Goal: Task Accomplishment & Management: Manage account settings

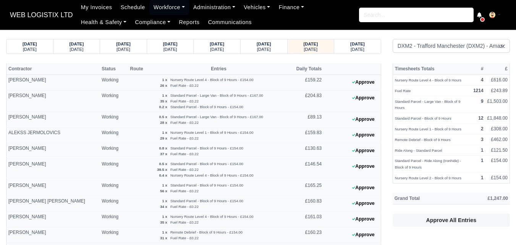
select select "1"
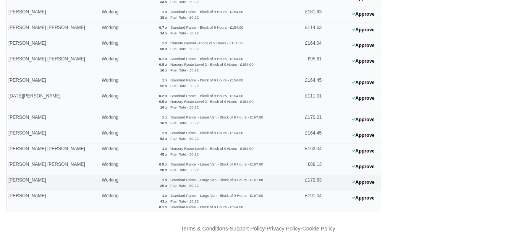
scroll to position [470, 0]
click at [366, 171] on button "Approve" at bounding box center [363, 166] width 31 height 11
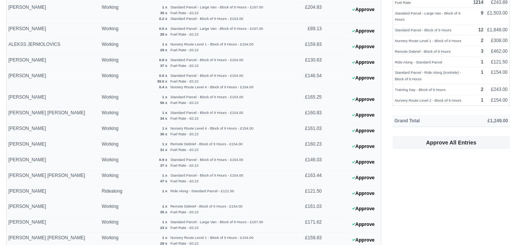
scroll to position [0, 0]
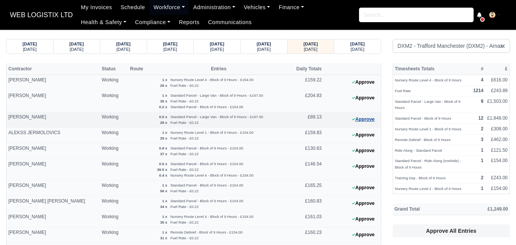
click at [350, 121] on button "Approve" at bounding box center [363, 119] width 31 height 11
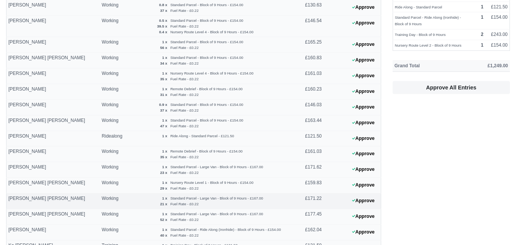
scroll to position [191, 0]
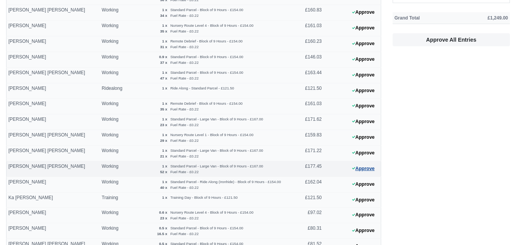
click at [353, 168] on icon at bounding box center [353, 168] width 3 height 5
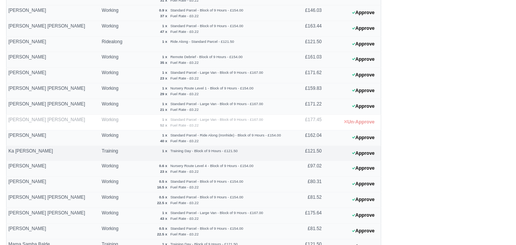
scroll to position [255, 0]
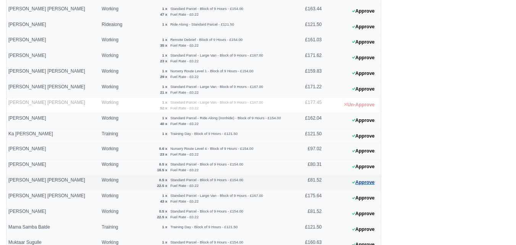
click at [360, 182] on button "Approve" at bounding box center [363, 182] width 31 height 11
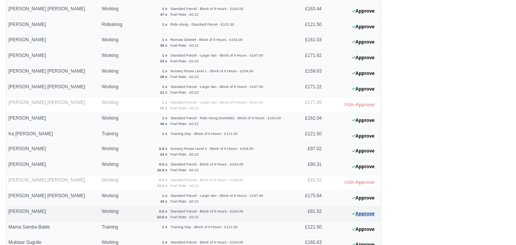
click at [376, 213] on button "Approve" at bounding box center [363, 213] width 31 height 11
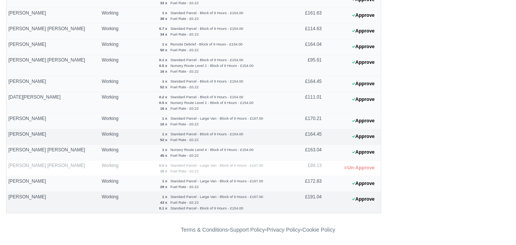
scroll to position [501, 0]
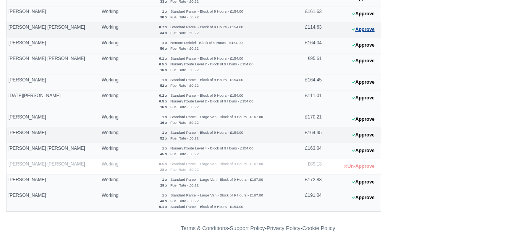
click at [367, 33] on button "Approve" at bounding box center [363, 29] width 31 height 11
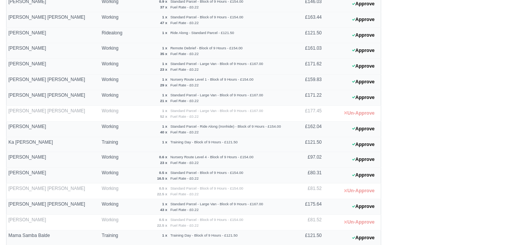
scroll to position [0, 0]
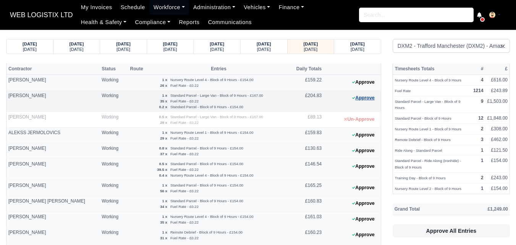
click at [357, 99] on button "Approve" at bounding box center [363, 97] width 31 height 11
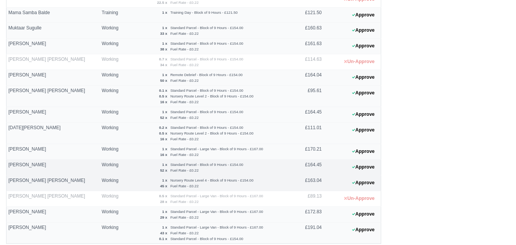
scroll to position [501, 0]
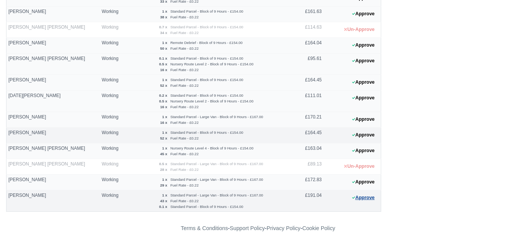
click at [364, 201] on button "Approve" at bounding box center [363, 197] width 31 height 11
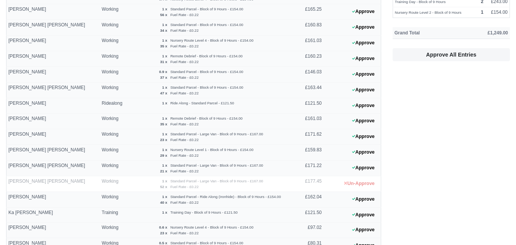
scroll to position [0, 0]
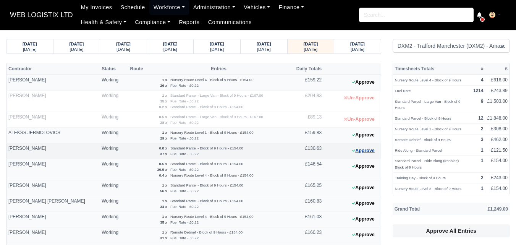
click at [355, 145] on button "Approve" at bounding box center [363, 150] width 31 height 11
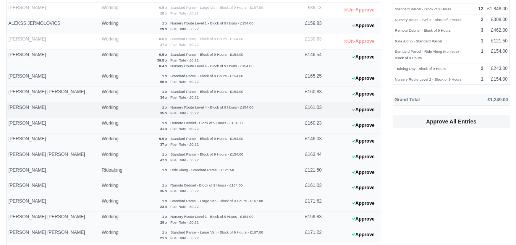
scroll to position [127, 0]
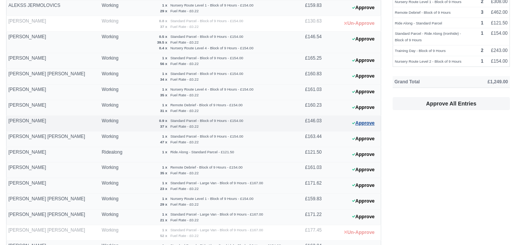
click at [365, 123] on button "Approve" at bounding box center [363, 123] width 31 height 11
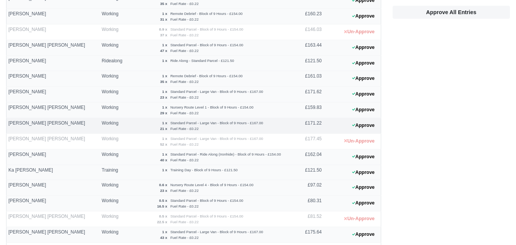
scroll to position [255, 0]
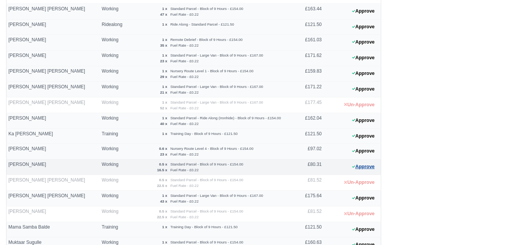
click at [357, 166] on button "Approve" at bounding box center [363, 166] width 31 height 11
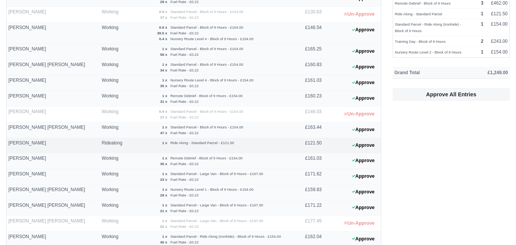
scroll to position [0, 0]
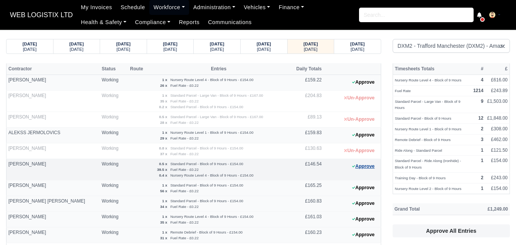
click at [357, 163] on button "Approve" at bounding box center [363, 166] width 31 height 11
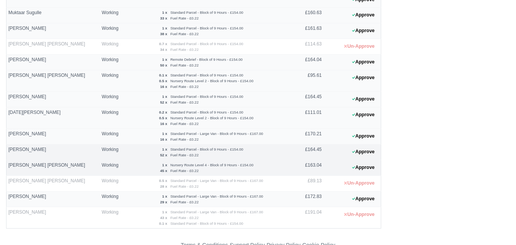
scroll to position [501, 0]
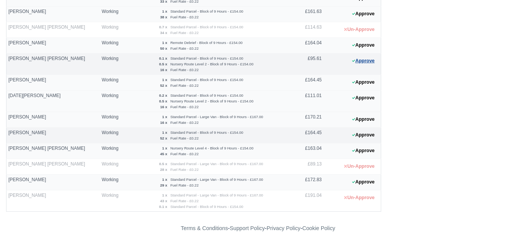
click at [369, 64] on button "Approve" at bounding box center [363, 60] width 31 height 11
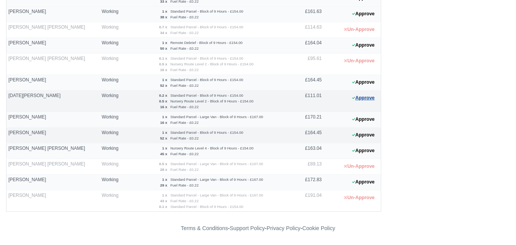
click at [370, 102] on button "Approve" at bounding box center [363, 97] width 31 height 11
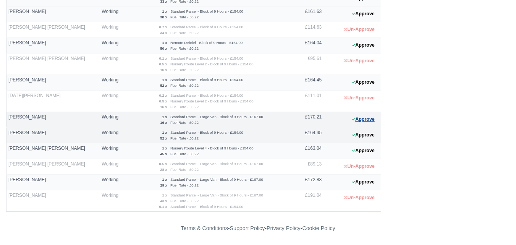
click at [365, 121] on button "Approve" at bounding box center [363, 119] width 31 height 11
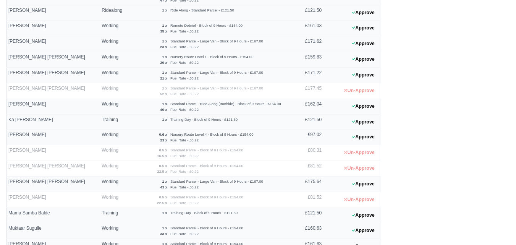
scroll to position [246, 0]
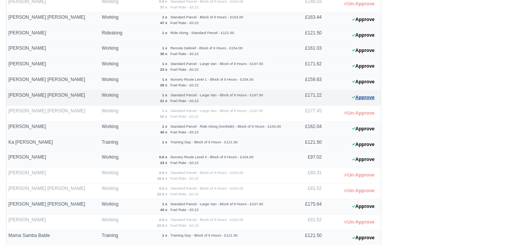
click at [374, 95] on button "Approve" at bounding box center [363, 97] width 31 height 11
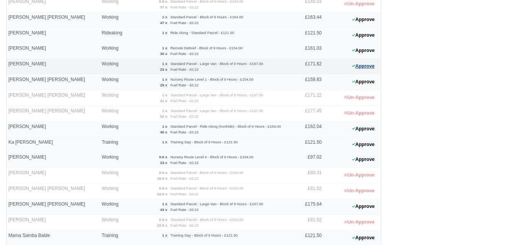
click at [368, 68] on button "Approve" at bounding box center [363, 66] width 31 height 11
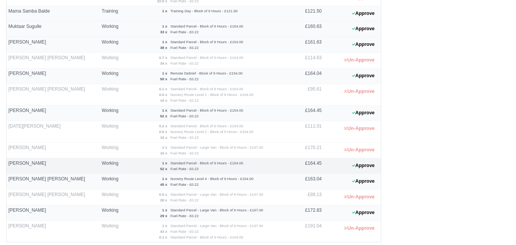
scroll to position [501, 0]
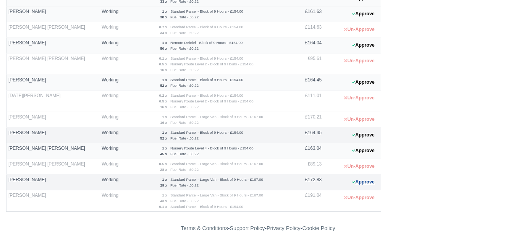
click at [372, 177] on button "Approve" at bounding box center [363, 181] width 31 height 11
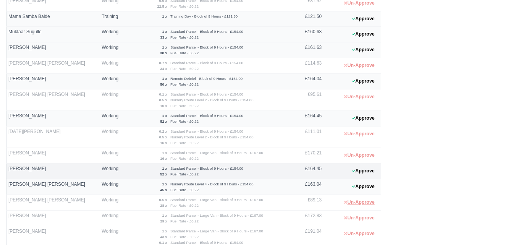
scroll to position [310, 0]
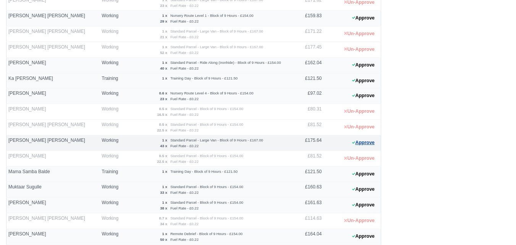
click at [361, 145] on button "Approve" at bounding box center [363, 142] width 31 height 11
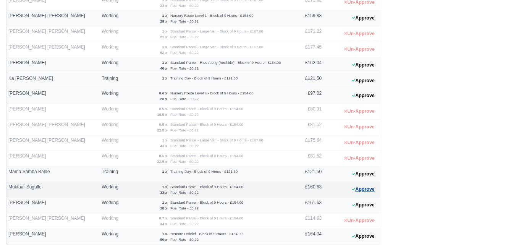
click at [352, 188] on icon at bounding box center [353, 189] width 3 height 5
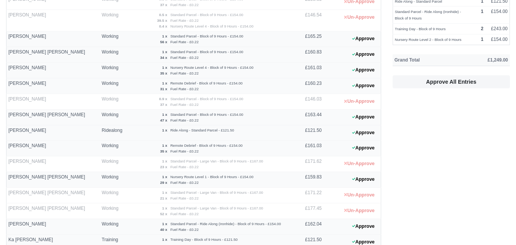
scroll to position [0, 0]
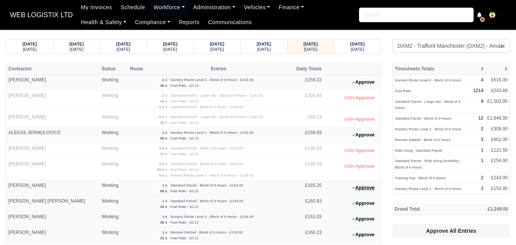
click at [352, 188] on icon at bounding box center [353, 187] width 3 height 2
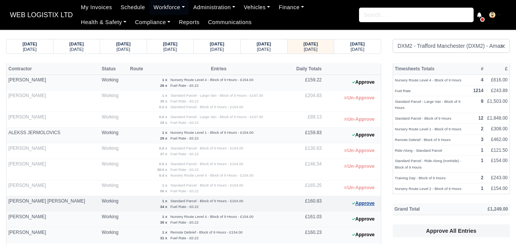
click at [365, 207] on button "Approve" at bounding box center [363, 203] width 31 height 11
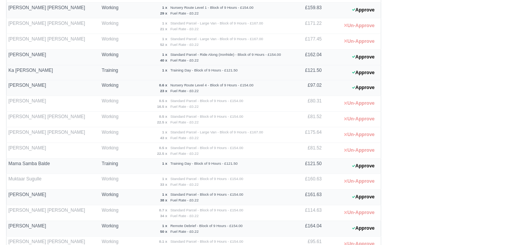
scroll to position [501, 0]
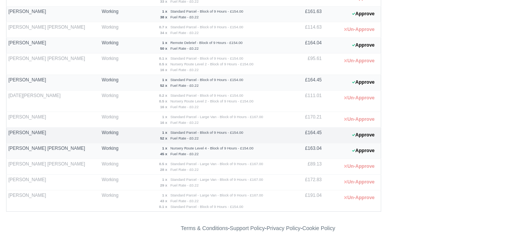
click at [361, 142] on 1759931052 "Approve" at bounding box center [351, 135] width 57 height 16
click at [359, 134] on button "Approve" at bounding box center [363, 134] width 31 height 11
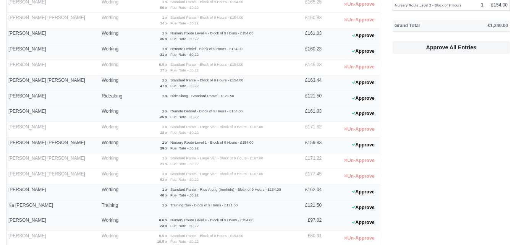
scroll to position [183, 0]
click at [363, 81] on button "Approve" at bounding box center [363, 82] width 31 height 11
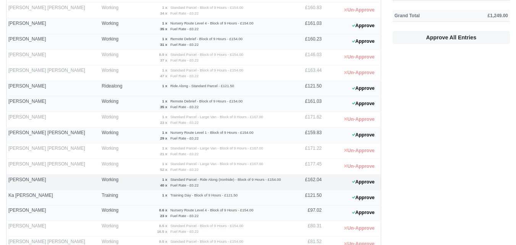
scroll to position [310, 0]
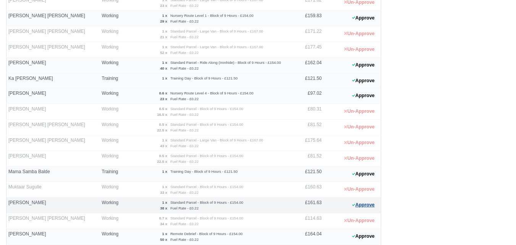
click at [356, 200] on button "Approve" at bounding box center [363, 204] width 31 height 11
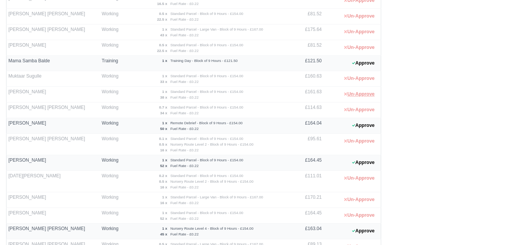
scroll to position [501, 0]
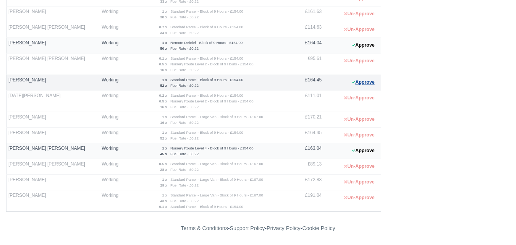
click at [368, 84] on button "Approve" at bounding box center [363, 82] width 31 height 11
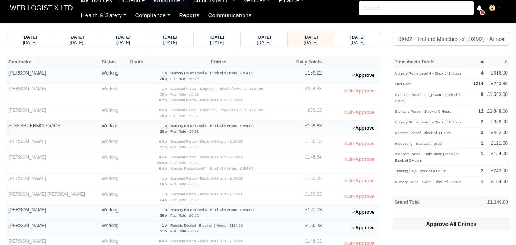
scroll to position [0, 0]
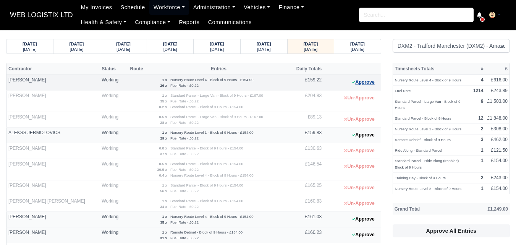
click at [360, 85] on button "Approve" at bounding box center [363, 82] width 31 height 11
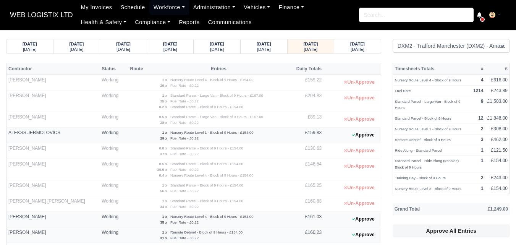
scroll to position [127, 0]
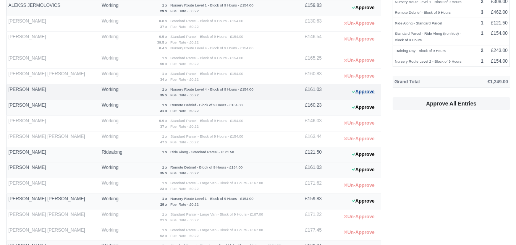
click at [355, 94] on button "Approve" at bounding box center [363, 91] width 31 height 11
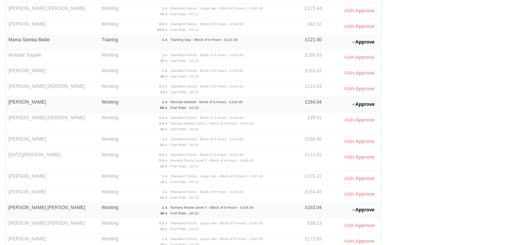
scroll to position [501, 0]
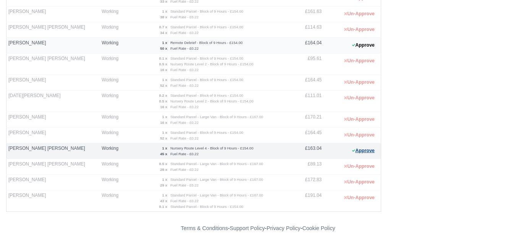
click at [372, 148] on button "Approve" at bounding box center [363, 150] width 31 height 11
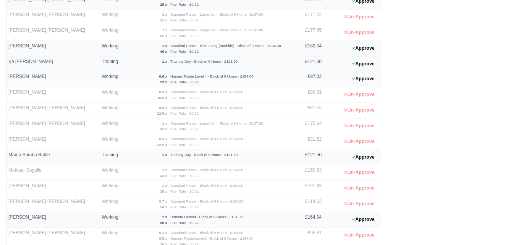
scroll to position [310, 0]
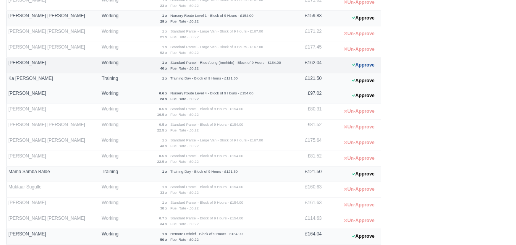
click at [351, 64] on button "Approve" at bounding box center [363, 65] width 31 height 11
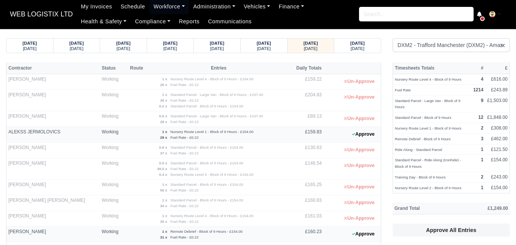
scroll to position [0, 0]
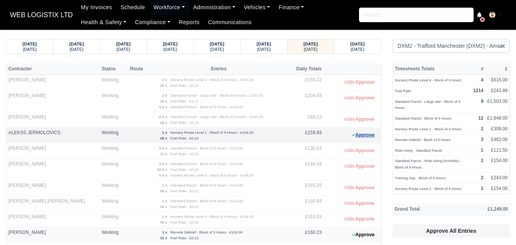
click at [354, 134] on icon at bounding box center [353, 135] width 3 height 2
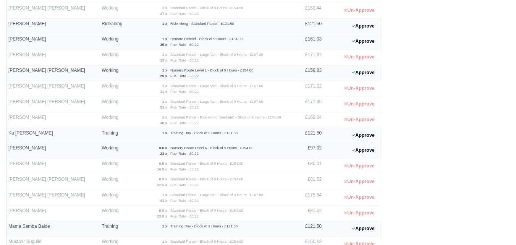
scroll to position [255, 0]
click at [357, 73] on button "Approve" at bounding box center [363, 73] width 31 height 11
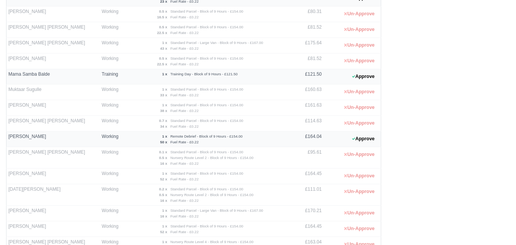
scroll to position [501, 0]
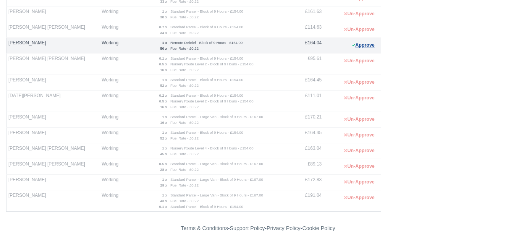
click at [371, 42] on button "Approve" at bounding box center [363, 45] width 31 height 11
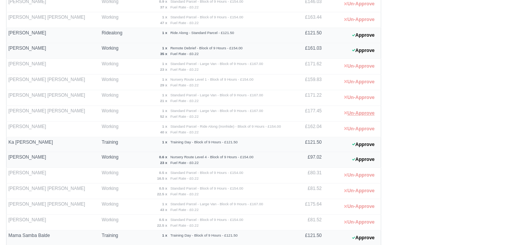
scroll to position [183, 0]
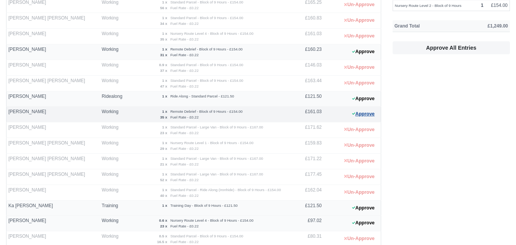
click at [352, 111] on button "Approve" at bounding box center [363, 113] width 31 height 11
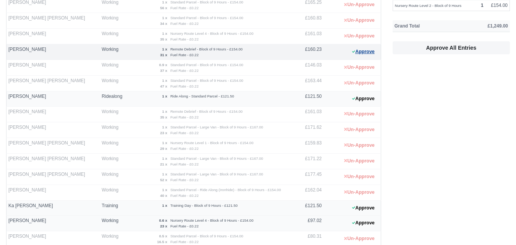
click at [363, 53] on button "Approve" at bounding box center [363, 51] width 31 height 11
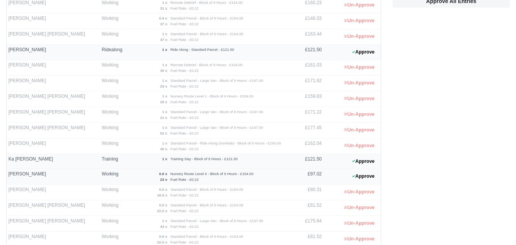
scroll to position [255, 0]
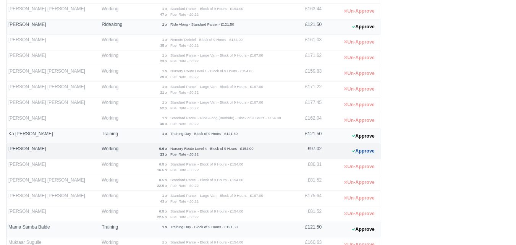
click at [362, 148] on button "Approve" at bounding box center [363, 150] width 31 height 11
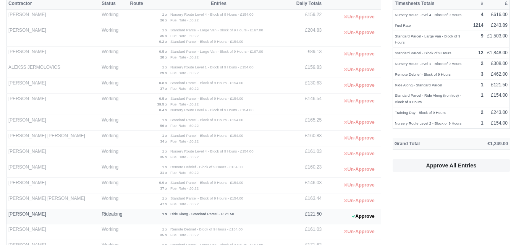
scroll to position [0, 0]
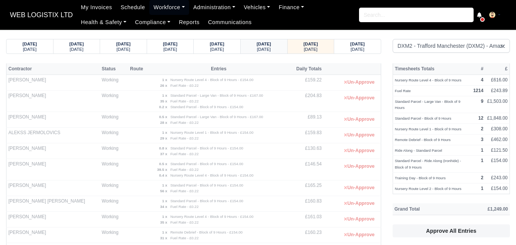
click at [268, 43] on strong "06/10/2025" at bounding box center [263, 44] width 15 height 5
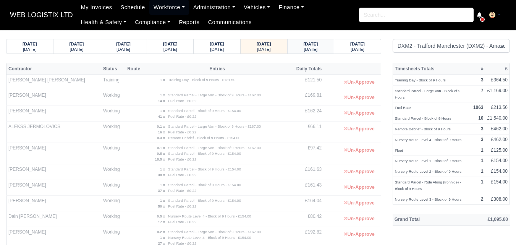
click at [293, 44] on div "07/10/2025 Tuesday" at bounding box center [310, 46] width 47 height 14
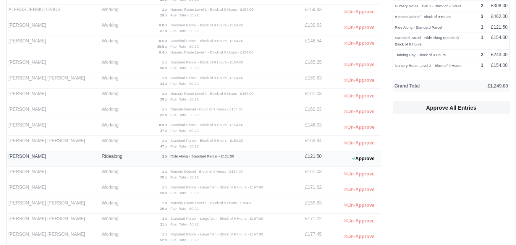
scroll to position [127, 0]
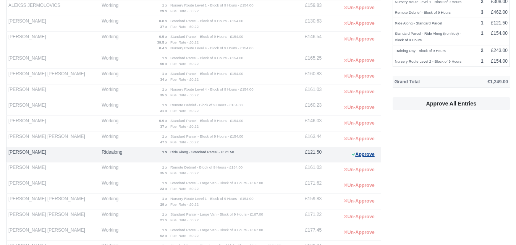
click at [363, 155] on button "Approve" at bounding box center [363, 154] width 31 height 11
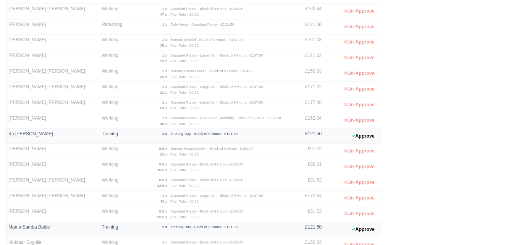
scroll to position [318, 0]
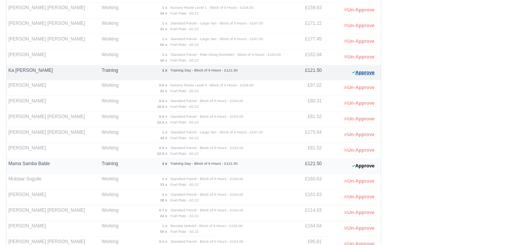
click at [352, 72] on icon at bounding box center [353, 72] width 3 height 5
click at [360, 166] on button "Approve" at bounding box center [363, 165] width 31 height 11
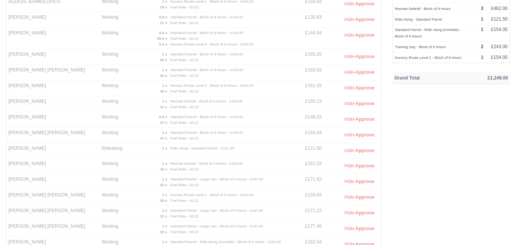
scroll to position [0, 0]
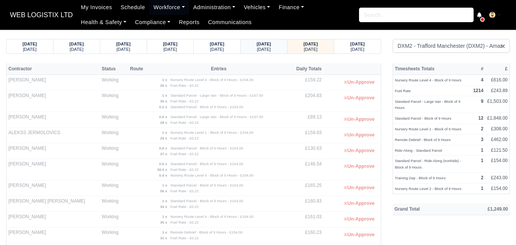
click at [275, 50] on div "Monday" at bounding box center [264, 48] width 32 height 5
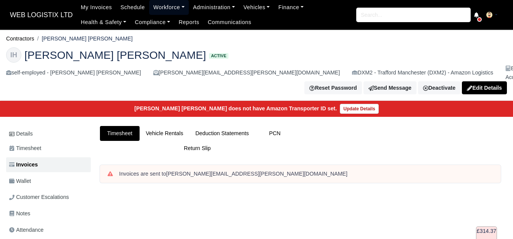
click at [162, 10] on link "Workforce" at bounding box center [169, 7] width 40 height 15
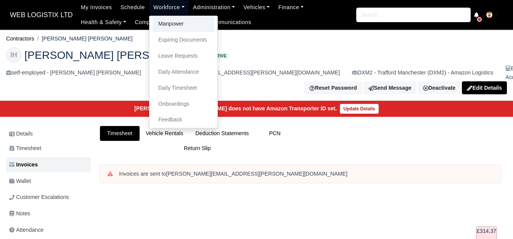
click at [165, 20] on link "Manpower" at bounding box center [184, 24] width 62 height 16
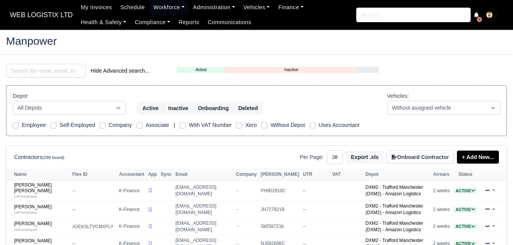
select select "25"
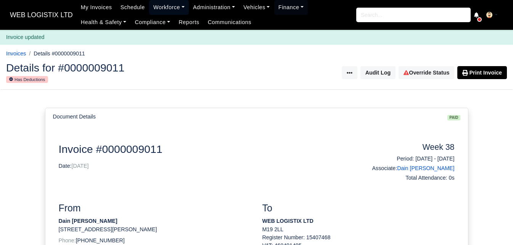
click at [163, 6] on link "Workforce" at bounding box center [169, 7] width 40 height 15
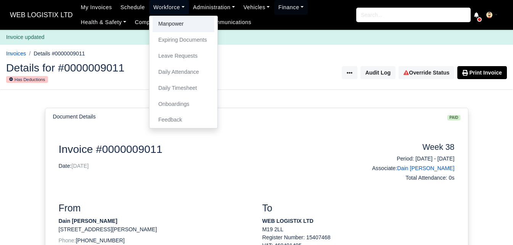
click at [162, 23] on link "Manpower" at bounding box center [184, 24] width 62 height 16
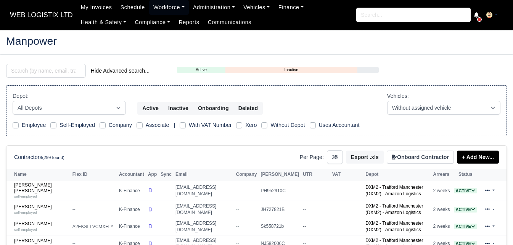
select select "25"
click at [53, 186] on link "Abdallah Omar Ghazi Al Obaidi self-employed" at bounding box center [41, 190] width 55 height 16
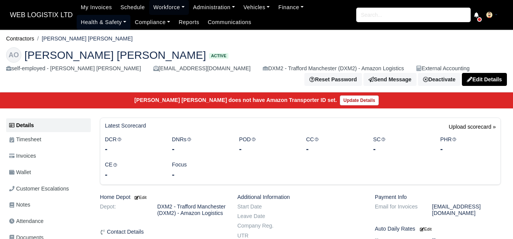
drag, startPoint x: 0, startPoint y: 0, endPoint x: 324, endPoint y: 0, distance: 323.7
click at [55, 171] on link "Wallet" at bounding box center [48, 172] width 85 height 15
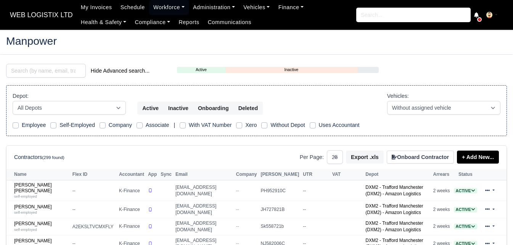
select select "25"
click at [47, 77] on input "search" at bounding box center [46, 71] width 80 height 14
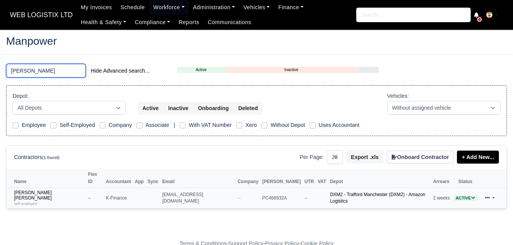
type input "hayden"
click at [28, 194] on td "Hayden Gary Cooper self-employed" at bounding box center [46, 197] width 80 height 21
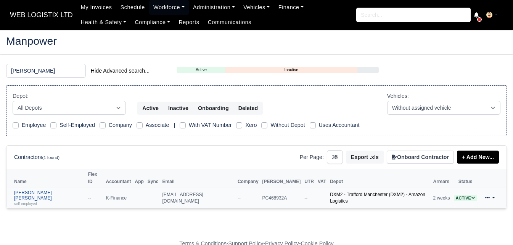
click at [30, 190] on link "Hayden Gary Cooper self-employed" at bounding box center [49, 198] width 70 height 16
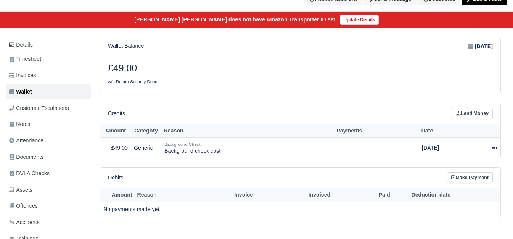
scroll to position [64, 0]
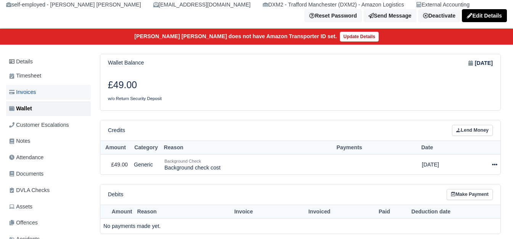
click at [36, 93] on span "Invoices" at bounding box center [22, 92] width 27 height 9
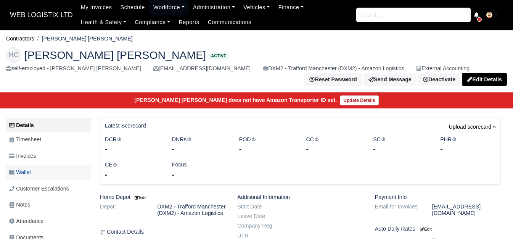
click at [39, 175] on link "Wallet" at bounding box center [48, 172] width 85 height 15
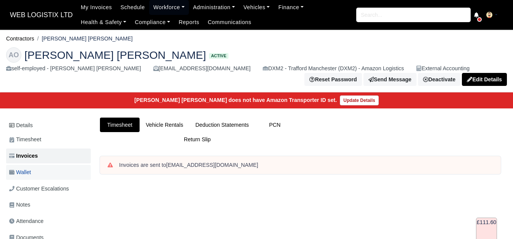
click at [49, 166] on link "Wallet" at bounding box center [48, 172] width 85 height 15
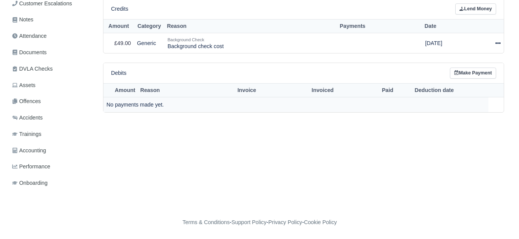
scroll to position [186, 0]
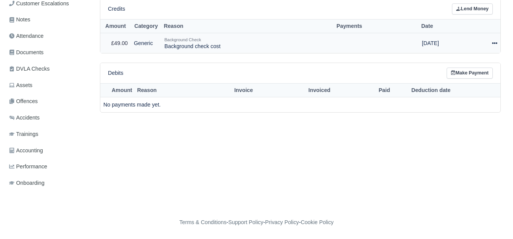
click at [494, 42] on icon at bounding box center [494, 42] width 5 height 5
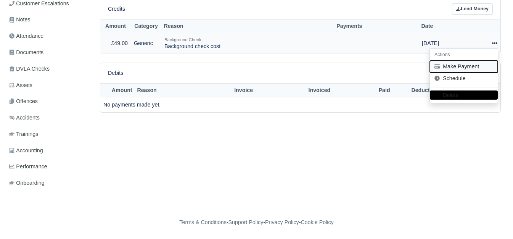
click at [461, 65] on button "Make Payment" at bounding box center [464, 67] width 68 height 12
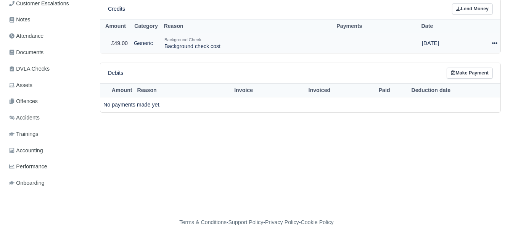
select select "7436"
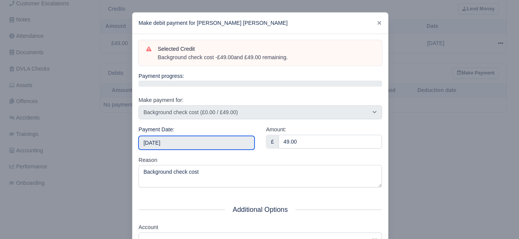
click at [165, 145] on input "2025-10-11" at bounding box center [197, 143] width 116 height 14
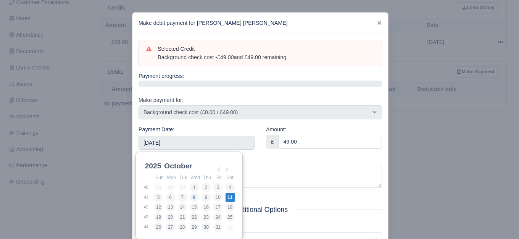
click at [320, 148] on div "Amount: £ 49.00" at bounding box center [323, 140] width 127 height 31
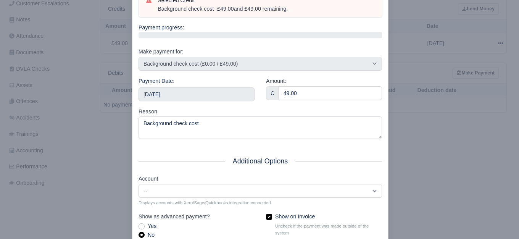
scroll to position [115, 0]
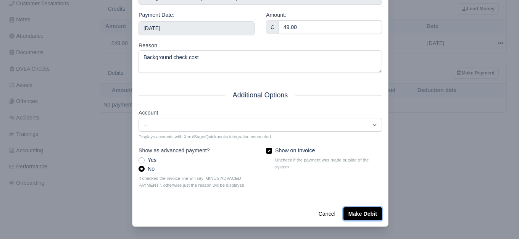
click at [369, 208] on button "Make Debit" at bounding box center [363, 213] width 39 height 13
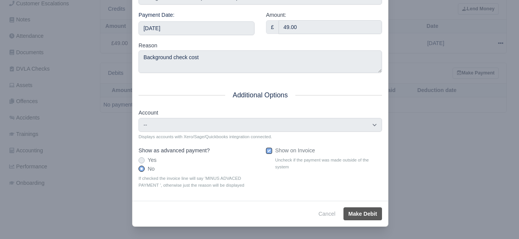
type input "2025-10-11T23:59:59+01:00"
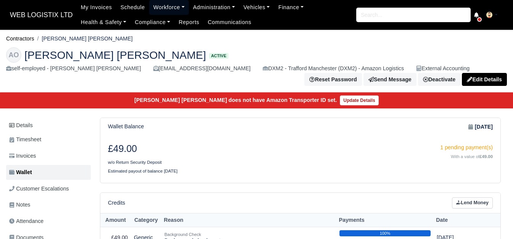
drag, startPoint x: 160, startPoint y: 3, endPoint x: 159, endPoint y: 15, distance: 11.1
click at [160, 4] on link "Workforce" at bounding box center [169, 7] width 40 height 15
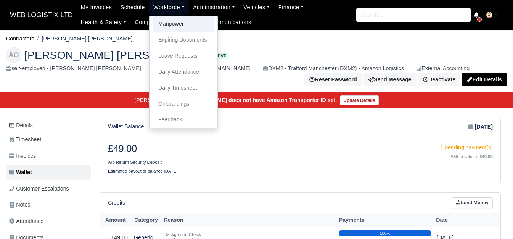
click at [158, 26] on link "Manpower" at bounding box center [184, 24] width 62 height 16
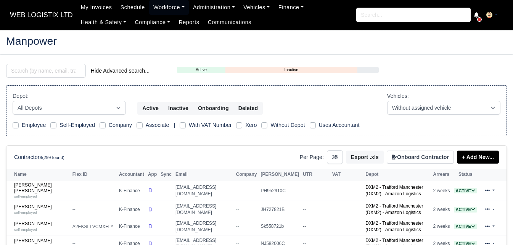
select select "25"
click at [66, 76] on input "search" at bounding box center [46, 71] width 80 height 14
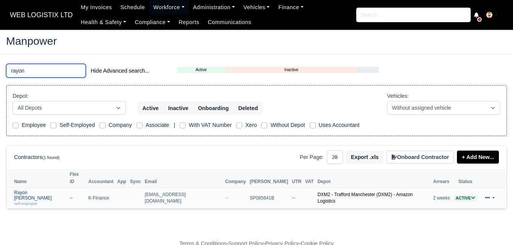
type input "rayon"
click at [26, 201] on small "self-employed" at bounding box center [25, 203] width 23 height 4
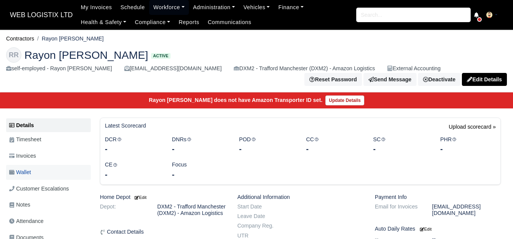
click at [44, 175] on link "Wallet" at bounding box center [48, 172] width 85 height 15
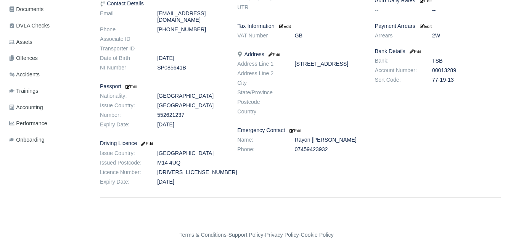
scroll to position [242, 0]
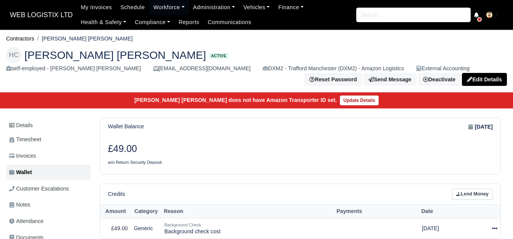
click at [36, 156] on span "Invoices" at bounding box center [22, 156] width 27 height 9
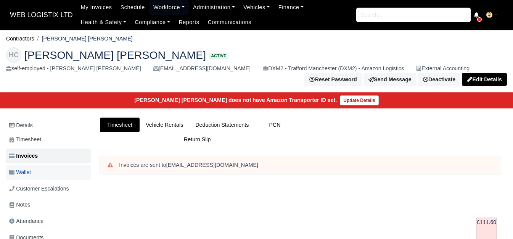
click at [45, 166] on link "Wallet" at bounding box center [48, 172] width 85 height 15
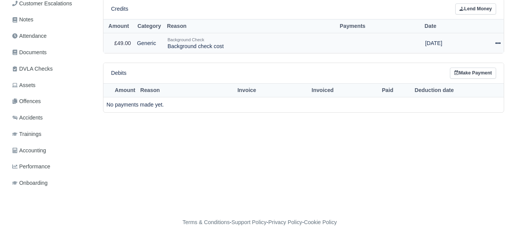
scroll to position [186, 0]
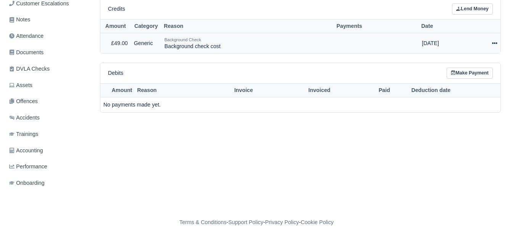
click at [495, 45] on icon at bounding box center [494, 42] width 5 height 5
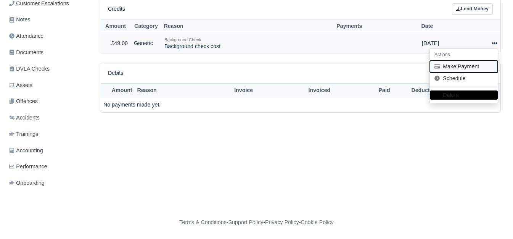
click at [475, 66] on button "Make Payment" at bounding box center [464, 67] width 68 height 12
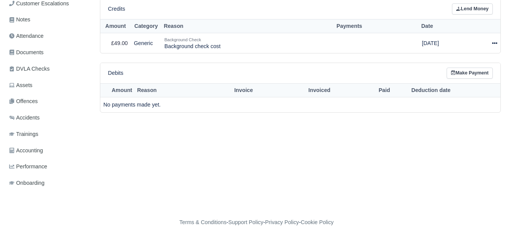
select select "7437"
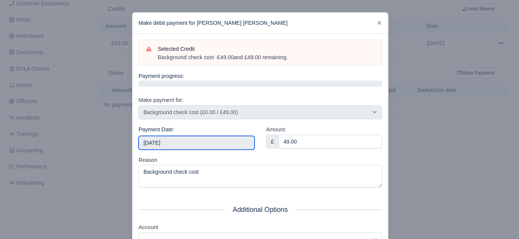
click at [219, 139] on input "2025-10-11" at bounding box center [197, 143] width 116 height 14
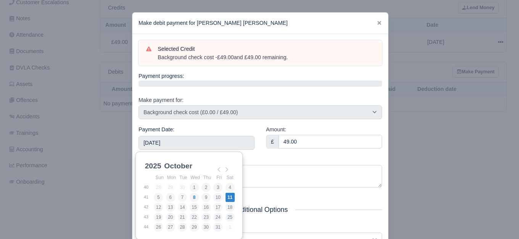
click at [232, 129] on div "Payment Date: 2025-10-11" at bounding box center [197, 137] width 116 height 24
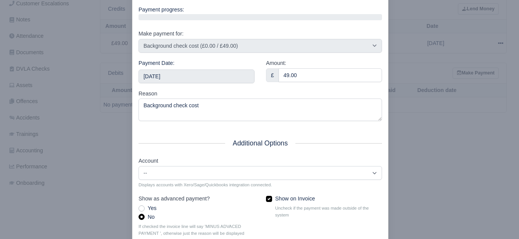
scroll to position [115, 0]
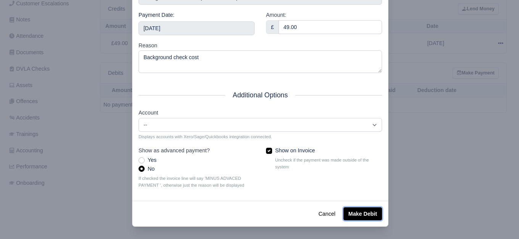
click at [369, 212] on button "Make Debit" at bounding box center [363, 213] width 39 height 13
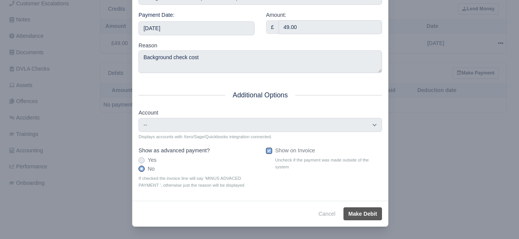
type input "2025-10-11T23:59:59+01:00"
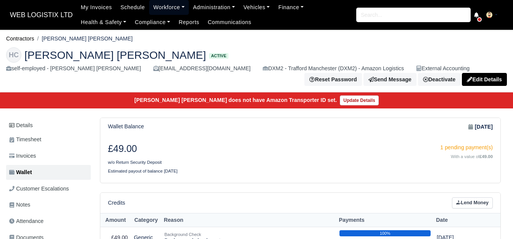
click at [170, 6] on link "Workforce" at bounding box center [169, 7] width 40 height 15
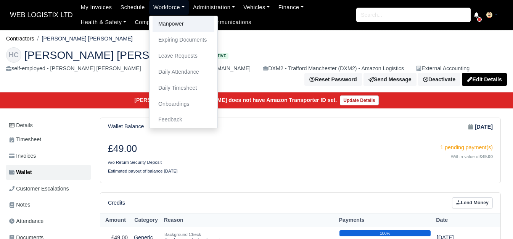
click at [169, 26] on link "Manpower" at bounding box center [184, 24] width 62 height 16
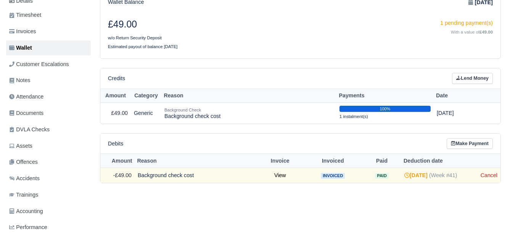
scroll to position [186, 0]
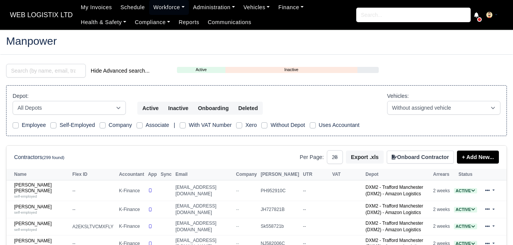
select select "25"
click at [53, 69] on input "search" at bounding box center [46, 71] width 80 height 14
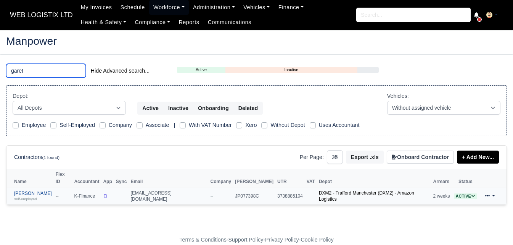
type input "garet"
click at [47, 196] on div "self-employed" at bounding box center [33, 198] width 38 height 5
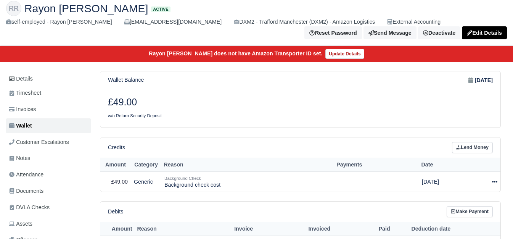
scroll to position [64, 0]
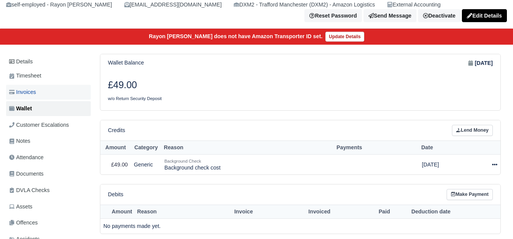
click at [44, 92] on link "Invoices" at bounding box center [48, 92] width 85 height 15
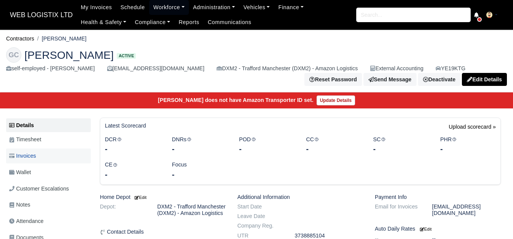
click at [32, 156] on span "Invoices" at bounding box center [22, 156] width 27 height 9
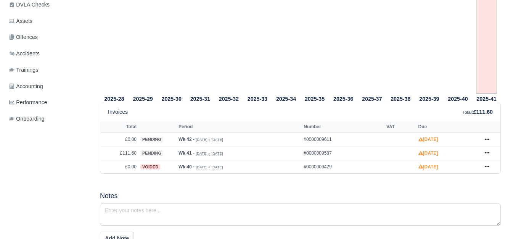
scroll to position [64, 0]
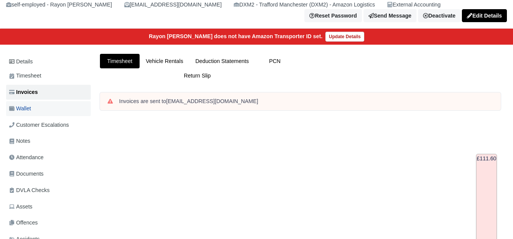
click at [48, 110] on link "Wallet" at bounding box center [48, 108] width 85 height 15
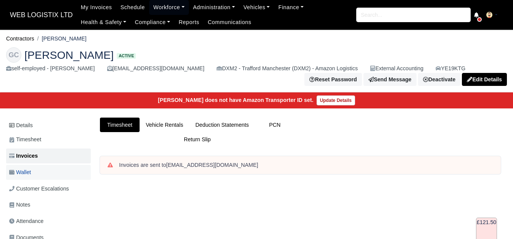
click at [45, 173] on link "Wallet" at bounding box center [48, 172] width 85 height 15
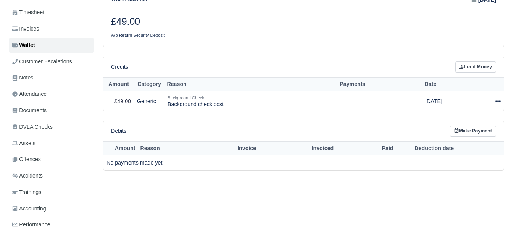
scroll to position [127, 0]
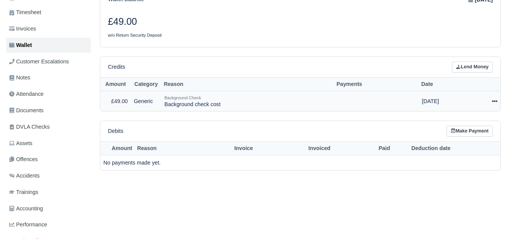
click at [497, 102] on icon at bounding box center [494, 101] width 5 height 2
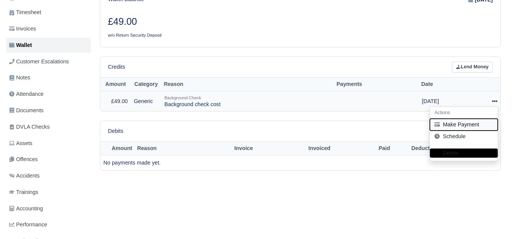
click at [465, 124] on button "Make Payment" at bounding box center [464, 125] width 68 height 12
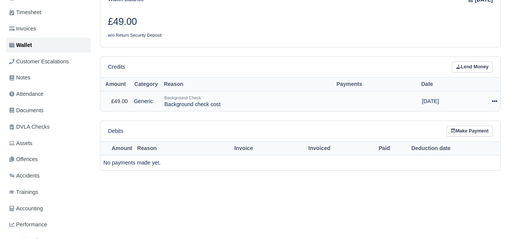
select select "7278"
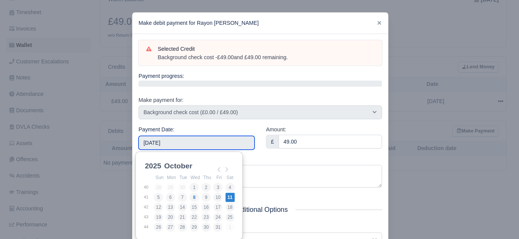
click at [182, 147] on input "2025-10-11" at bounding box center [197, 143] width 116 height 14
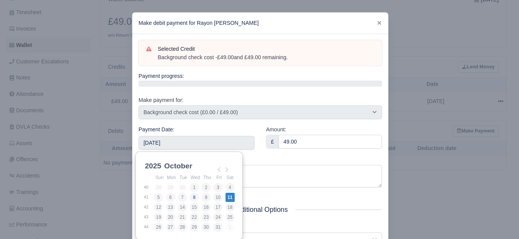
click at [269, 156] on div "Reason Background check cost" at bounding box center [261, 172] width 244 height 32
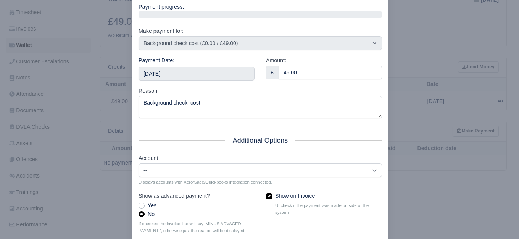
scroll to position [115, 0]
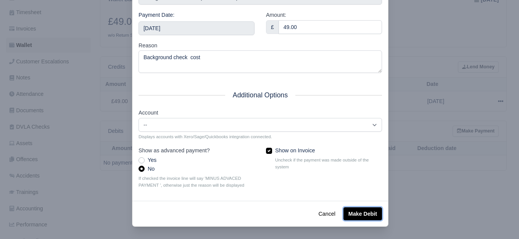
click at [360, 214] on button "Make Debit" at bounding box center [363, 213] width 39 height 13
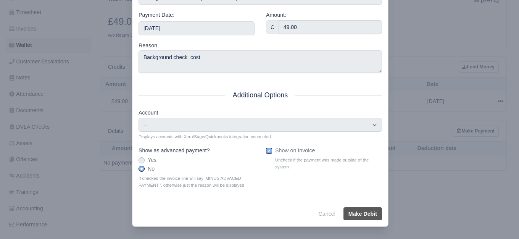
type input "2025-10-11T23:59:59+01:00"
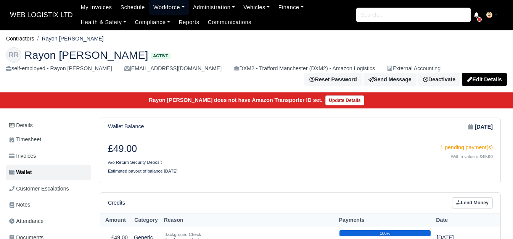
click at [176, 2] on link "Workforce" at bounding box center [169, 7] width 40 height 15
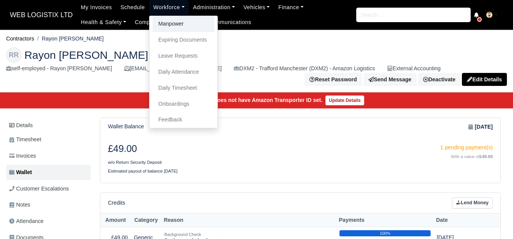
click at [176, 23] on link "Manpower" at bounding box center [184, 24] width 62 height 16
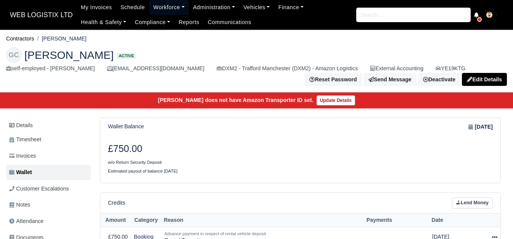
click at [158, 8] on link "Workforce" at bounding box center [169, 7] width 40 height 15
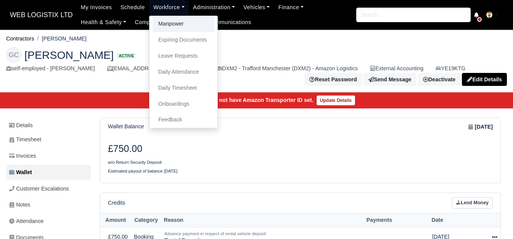
click at [160, 27] on link "Manpower" at bounding box center [184, 24] width 62 height 16
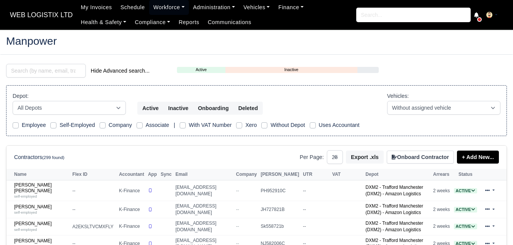
select select "25"
click at [25, 68] on input "search" at bounding box center [46, 71] width 80 height 14
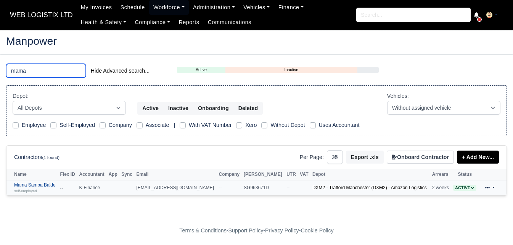
type input "mama"
click at [45, 190] on div "self-employed" at bounding box center [35, 190] width 42 height 5
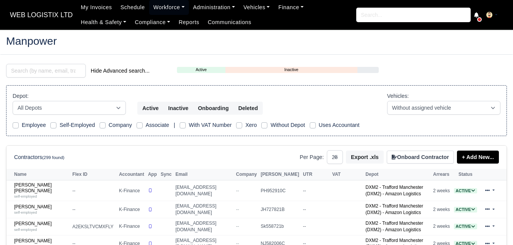
select select "25"
click at [49, 66] on input "search" at bounding box center [46, 71] width 80 height 14
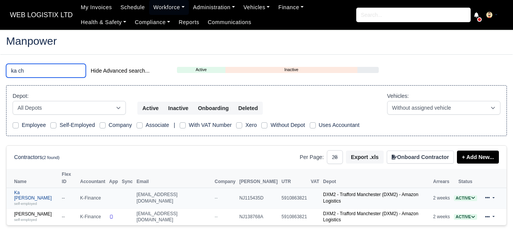
type input "ka ch"
click at [37, 190] on link "Ka Chun Leung self-employed" at bounding box center [36, 198] width 44 height 16
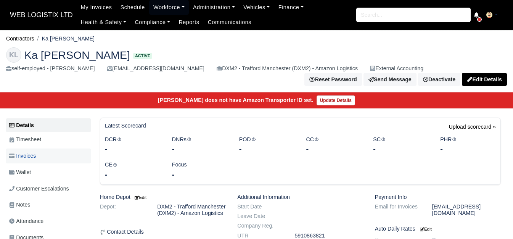
click at [39, 153] on link "Invoices" at bounding box center [48, 155] width 85 height 15
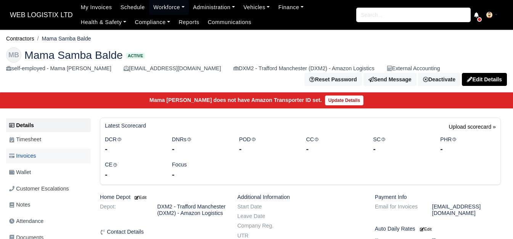
click at [45, 157] on link "Invoices" at bounding box center [48, 155] width 85 height 15
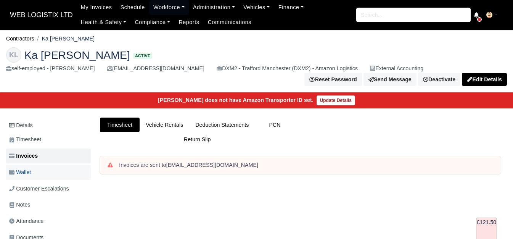
click at [15, 168] on span "Wallet" at bounding box center [20, 172] width 22 height 9
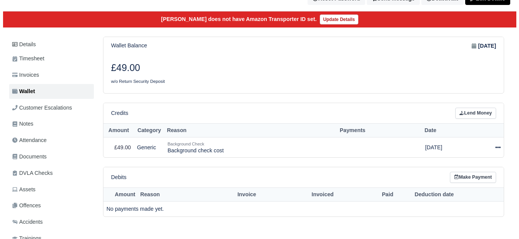
scroll to position [127, 0]
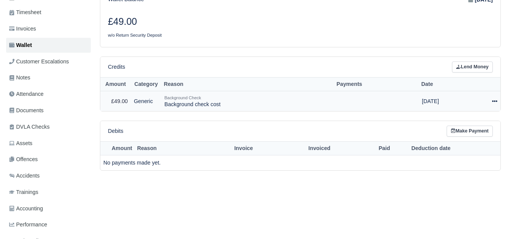
click at [498, 94] on td "Actions Make Payment Schedule [GEOGRAPHIC_DATA]" at bounding box center [485, 101] width 32 height 20
click at [495, 100] on icon at bounding box center [494, 101] width 5 height 2
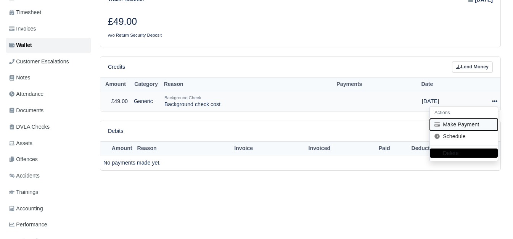
click at [466, 119] on button "Make Payment" at bounding box center [464, 125] width 68 height 12
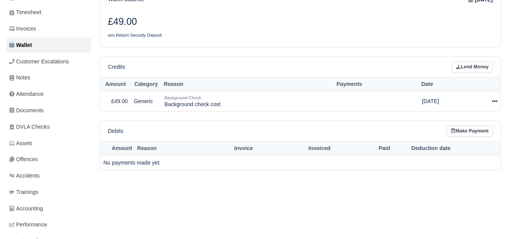
select select "7453"
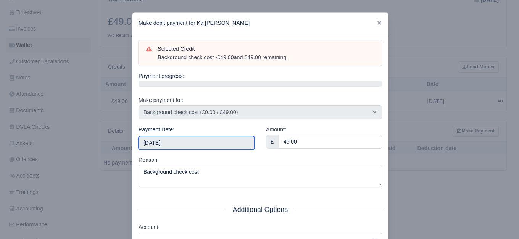
click at [195, 148] on input "2025-10-11" at bounding box center [197, 143] width 116 height 14
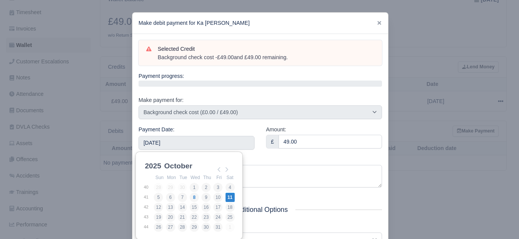
click at [271, 150] on div "Amount: £ 49.00" at bounding box center [323, 140] width 127 height 31
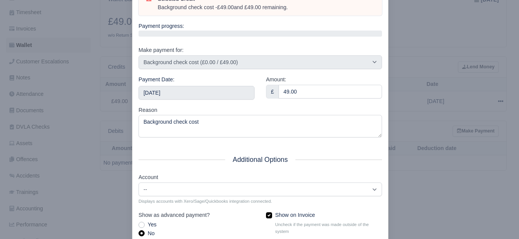
scroll to position [115, 0]
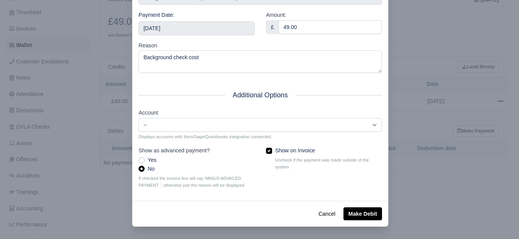
click at [373, 206] on div "Cancel Make Debit" at bounding box center [260, 214] width 256 height 26
click at [352, 218] on button "Make Debit" at bounding box center [363, 213] width 39 height 13
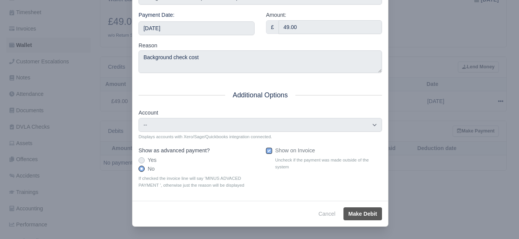
type input "2025-10-11T23:59:59+01:00"
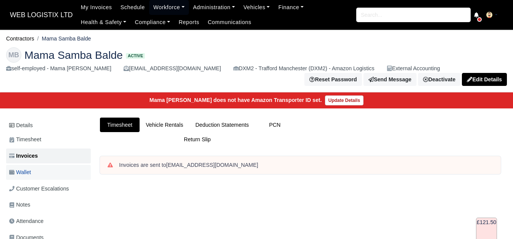
click at [42, 174] on link "Wallet" at bounding box center [48, 172] width 85 height 15
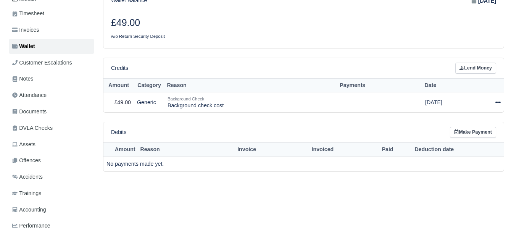
scroll to position [127, 0]
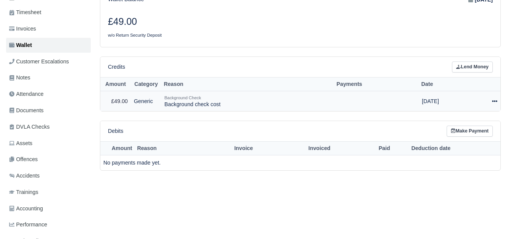
click at [496, 99] on icon at bounding box center [494, 100] width 5 height 5
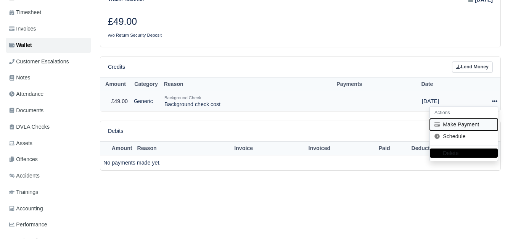
click at [442, 126] on button "Make Payment" at bounding box center [464, 125] width 68 height 12
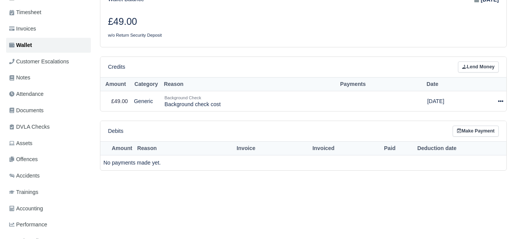
select select "7452"
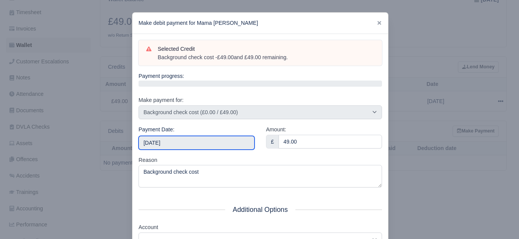
click at [172, 144] on input "2025-10-11" at bounding box center [197, 143] width 116 height 14
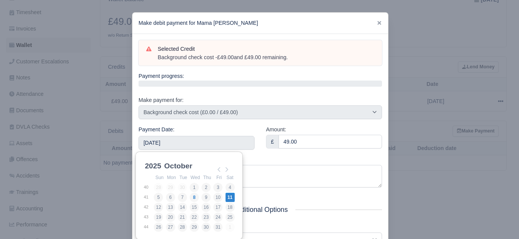
click at [263, 155] on div "Amount: £ 49.00" at bounding box center [323, 140] width 127 height 31
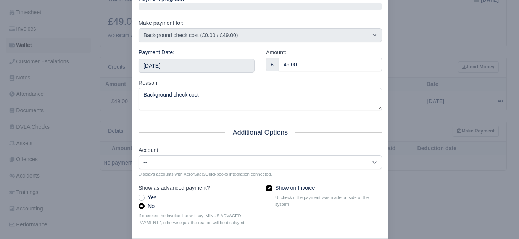
scroll to position [115, 0]
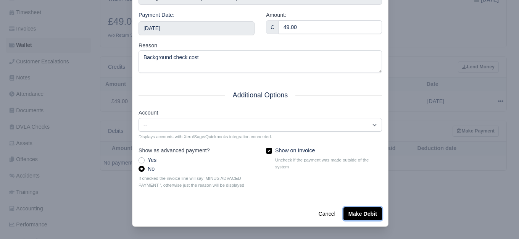
click at [372, 211] on button "Make Debit" at bounding box center [363, 213] width 39 height 13
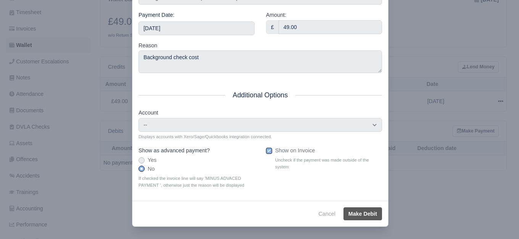
type input "2025-10-11T23:59:59+01:00"
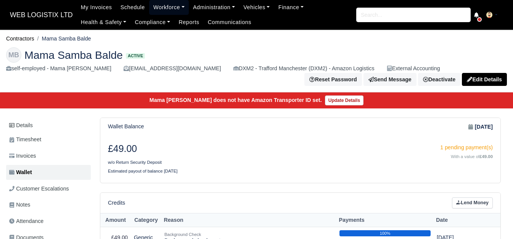
drag, startPoint x: 166, startPoint y: 4, endPoint x: 173, endPoint y: 20, distance: 16.8
click at [166, 4] on link "Workforce" at bounding box center [169, 7] width 40 height 15
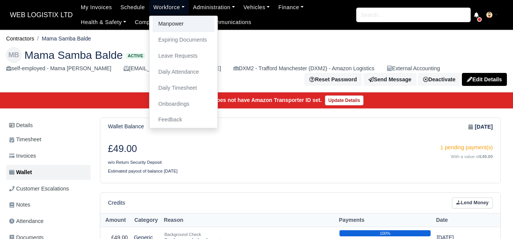
click at [171, 25] on link "Manpower" at bounding box center [184, 24] width 62 height 16
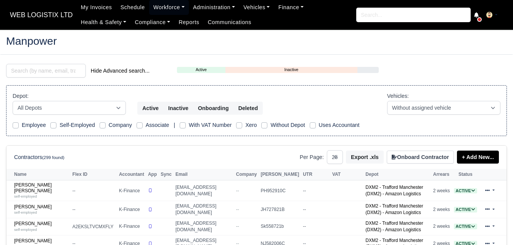
select select "25"
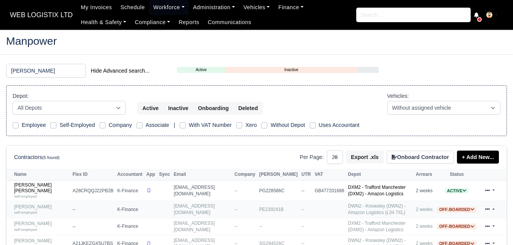
scroll to position [64, 0]
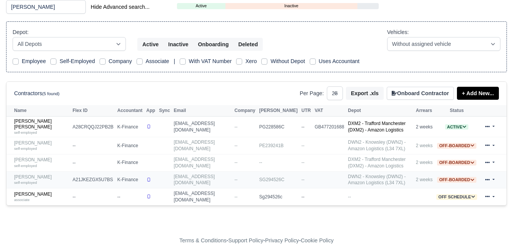
type input "lewis"
click at [35, 182] on small "self-employed" at bounding box center [25, 182] width 23 height 4
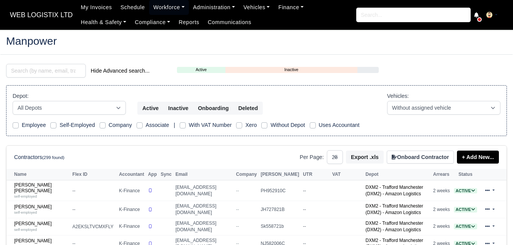
select select "25"
click at [70, 69] on input "search" at bounding box center [46, 71] width 80 height 14
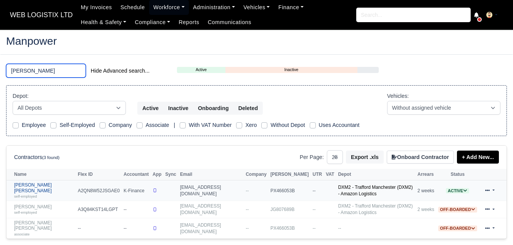
type input "jermaine"
click at [50, 184] on link "Jermaine Orlando Bryan self-employed" at bounding box center [44, 190] width 60 height 16
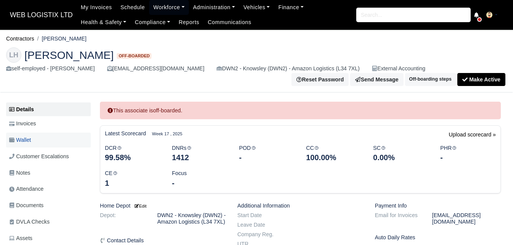
click at [37, 141] on link "Wallet" at bounding box center [48, 139] width 85 height 15
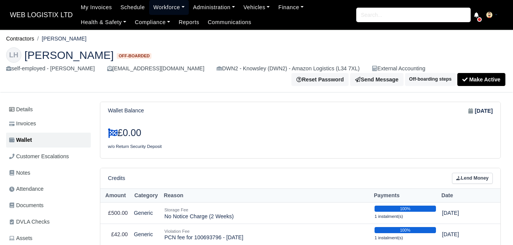
drag, startPoint x: 166, startPoint y: 7, endPoint x: 178, endPoint y: 34, distance: 29.7
click at [166, 7] on link "Workforce" at bounding box center [169, 7] width 40 height 15
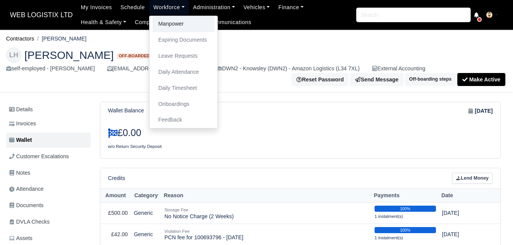
click at [176, 25] on link "Manpower" at bounding box center [184, 24] width 62 height 16
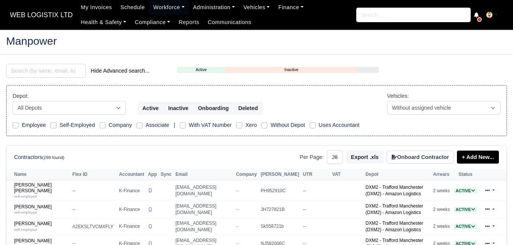
select select "25"
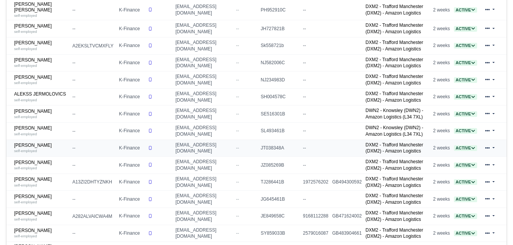
scroll to position [191, 0]
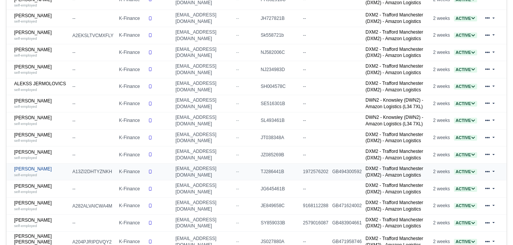
click at [42, 168] on link "Andrew Sekenhamo self-employed" at bounding box center [41, 171] width 55 height 11
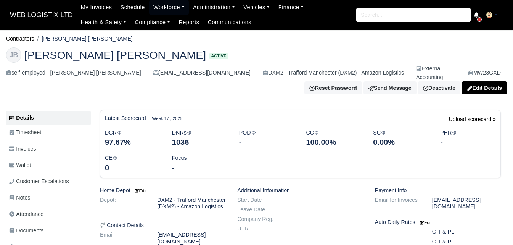
click at [40, 158] on link "Wallet" at bounding box center [48, 165] width 85 height 15
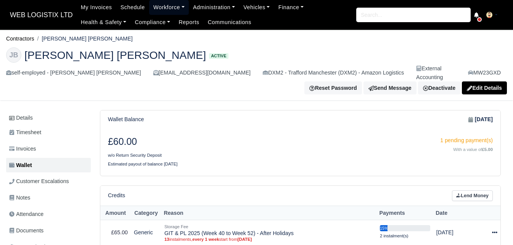
click at [149, 8] on link "Workforce" at bounding box center [169, 7] width 40 height 15
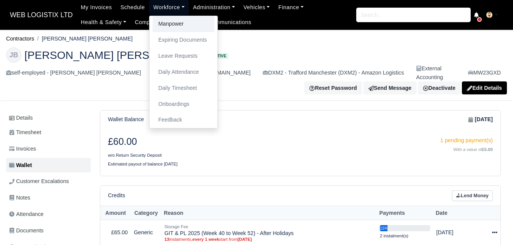
click at [153, 27] on link "Manpower" at bounding box center [184, 24] width 62 height 16
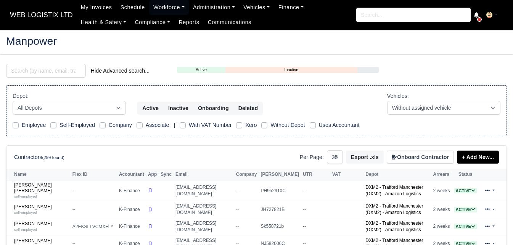
select select "25"
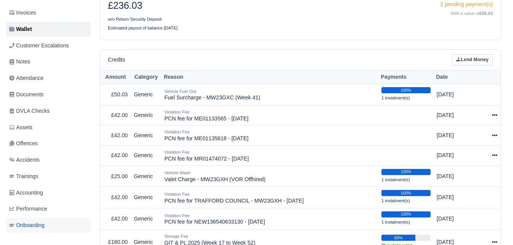
scroll to position [127, 0]
click at [494, 156] on icon at bounding box center [494, 154] width 5 height 5
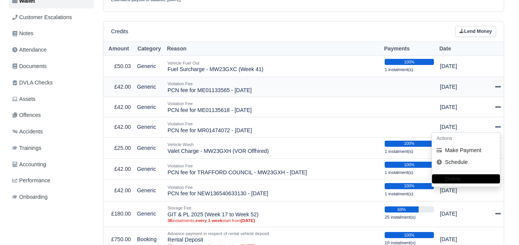
scroll to position [191, 0]
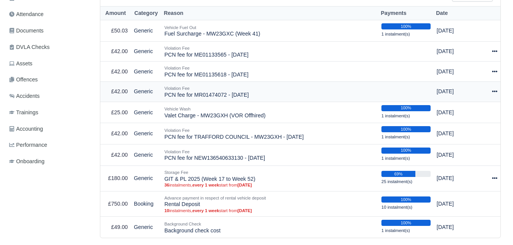
click at [491, 93] on div at bounding box center [492, 91] width 11 height 9
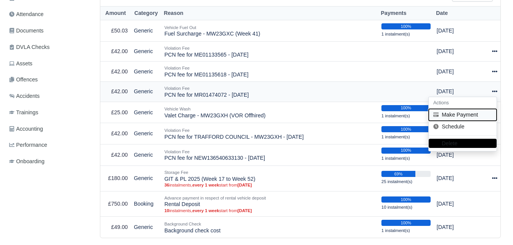
click at [473, 117] on button "Make Payment" at bounding box center [463, 115] width 68 height 12
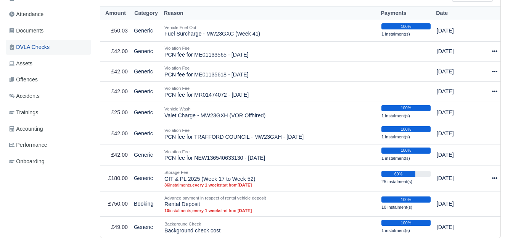
select select "7185"
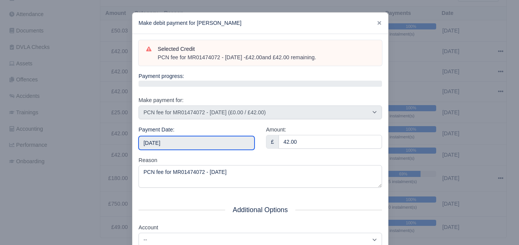
click at [188, 138] on input "2025-10-11" at bounding box center [197, 143] width 116 height 14
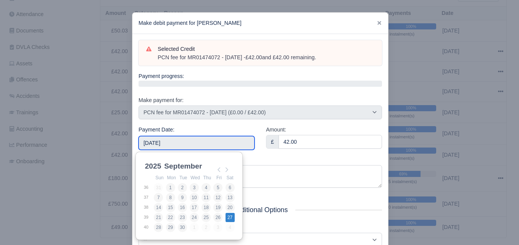
type input "2025-09-27"
click at [212, 143] on input "2025-09-27" at bounding box center [197, 143] width 116 height 14
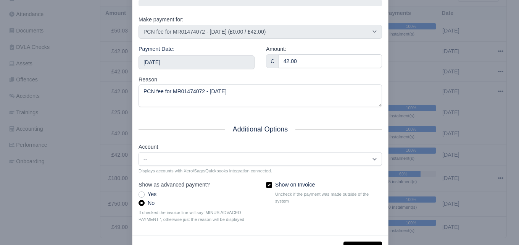
scroll to position [110, 0]
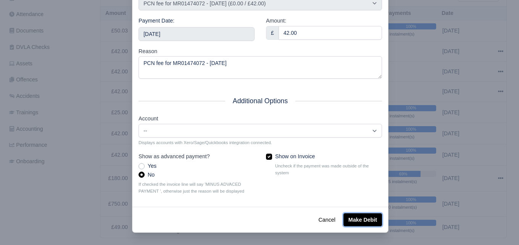
click at [358, 218] on button "Make Debit" at bounding box center [363, 219] width 39 height 13
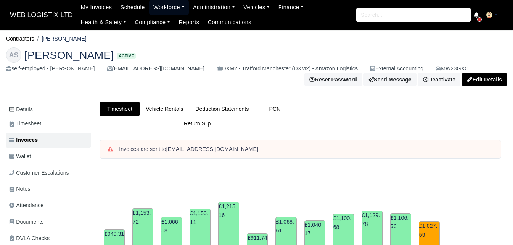
click at [175, 4] on link "Workforce" at bounding box center [169, 7] width 40 height 15
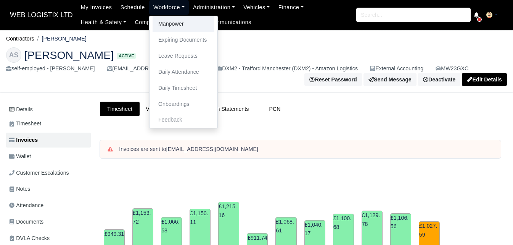
click at [167, 20] on link "Manpower" at bounding box center [184, 24] width 62 height 16
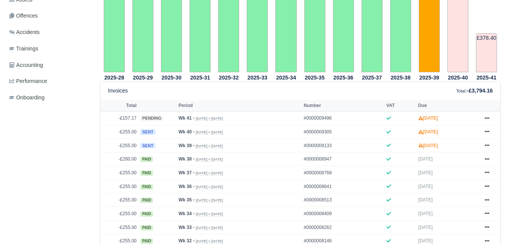
scroll to position [255, 0]
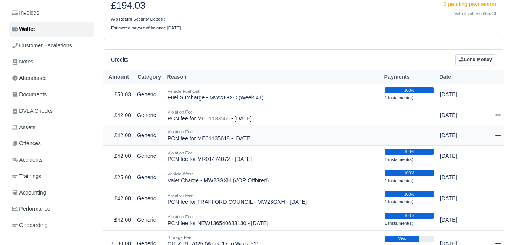
scroll to position [127, 0]
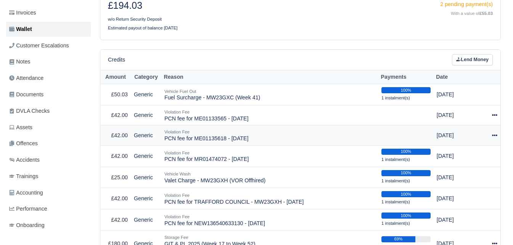
click at [492, 137] on div at bounding box center [492, 135] width 11 height 9
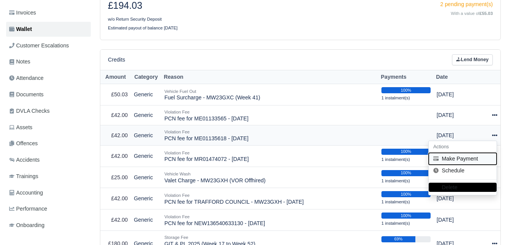
click at [452, 158] on button "Make Payment" at bounding box center [463, 159] width 68 height 12
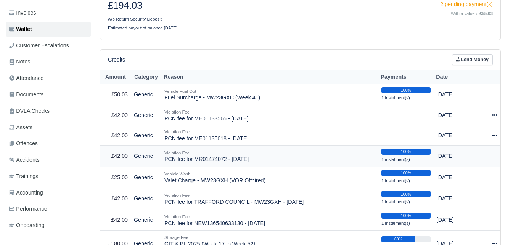
select select "7200"
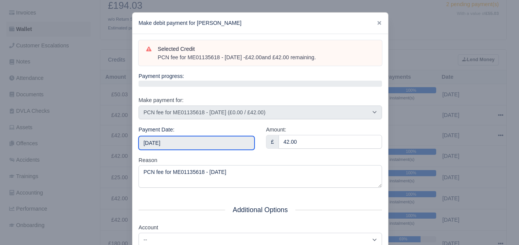
click at [181, 144] on input "2025-10-11" at bounding box center [197, 143] width 116 height 14
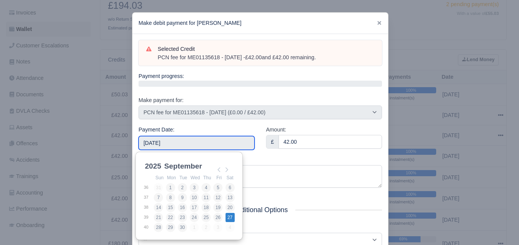
type input "2025-09-27"
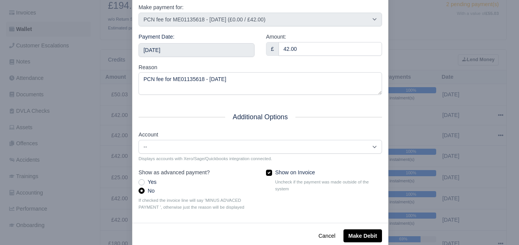
scroll to position [110, 0]
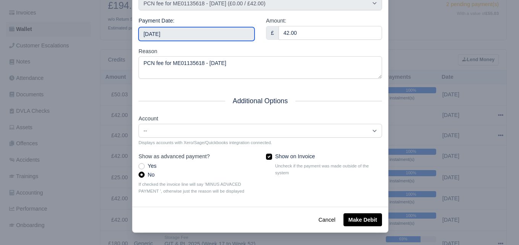
click at [215, 36] on input "2025-09-27" at bounding box center [197, 34] width 116 height 14
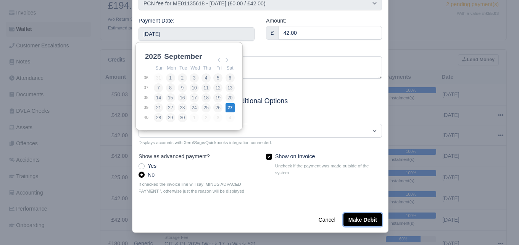
click at [354, 219] on button "Make Debit" at bounding box center [363, 219] width 39 height 13
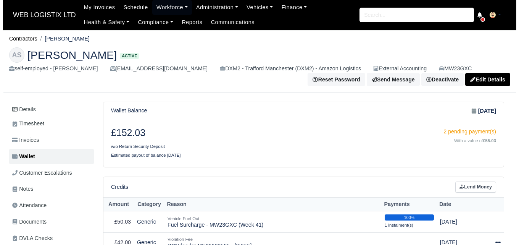
scroll to position [64, 0]
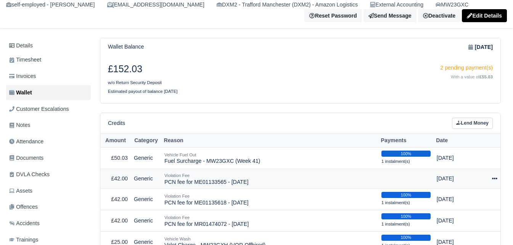
click at [500, 181] on td "Actions Make Payment Schedule [GEOGRAPHIC_DATA]" at bounding box center [492, 178] width 17 height 20
click at [495, 181] on icon at bounding box center [494, 178] width 5 height 5
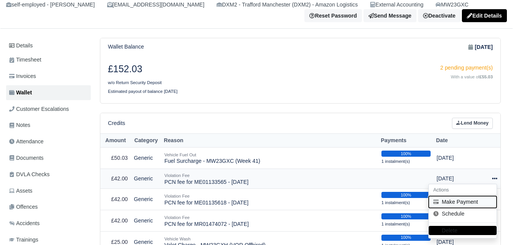
click at [458, 204] on button "Make Payment" at bounding box center [463, 202] width 68 height 12
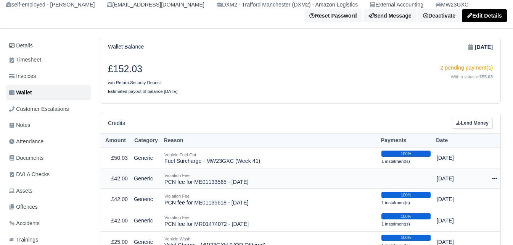
select select "7203"
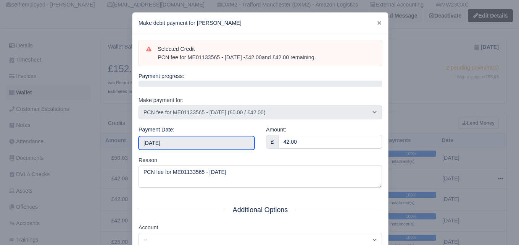
click at [204, 148] on input "[DATE]" at bounding box center [197, 143] width 116 height 14
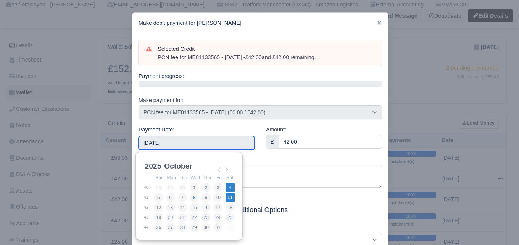
type input "[DATE]"
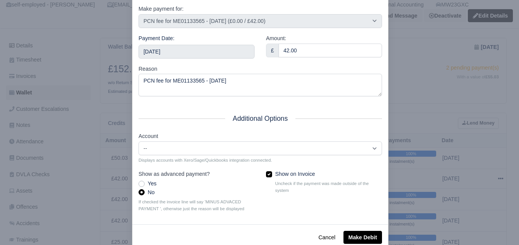
scroll to position [110, 0]
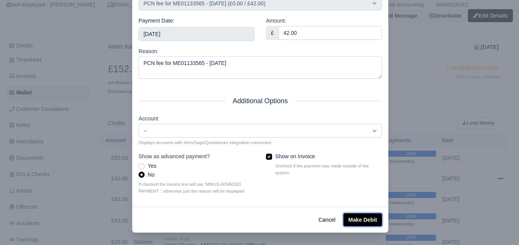
click at [353, 217] on button "Make Debit" at bounding box center [363, 219] width 39 height 13
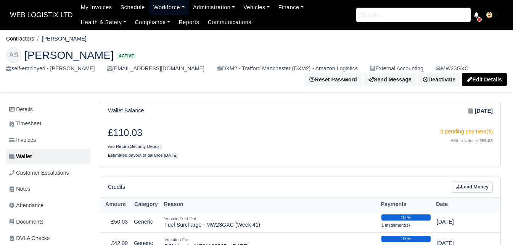
click at [149, 9] on link "Workforce" at bounding box center [169, 7] width 40 height 15
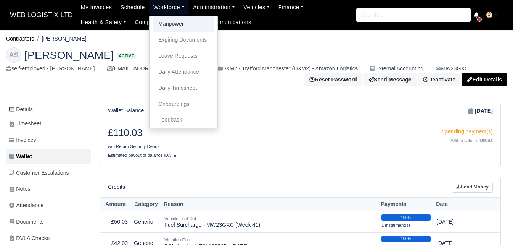
click at [153, 21] on link "Manpower" at bounding box center [184, 24] width 62 height 16
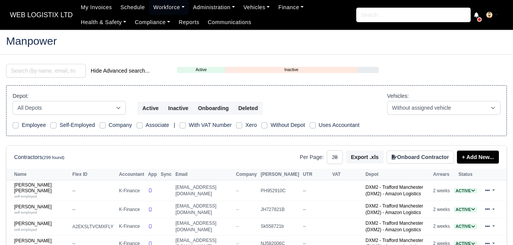
select select "25"
click at [29, 66] on input "search" at bounding box center [46, 71] width 80 height 14
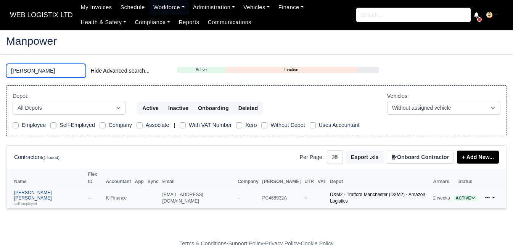
type input "[PERSON_NAME]"
click at [34, 190] on link "Hayden Gary Cooper self-employed" at bounding box center [49, 198] width 70 height 16
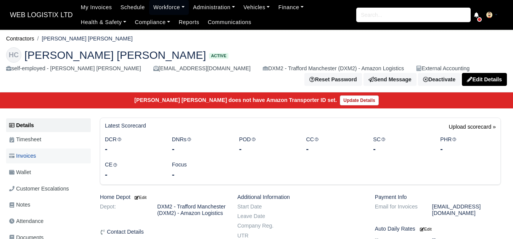
click at [38, 153] on link "Invoices" at bounding box center [48, 155] width 85 height 15
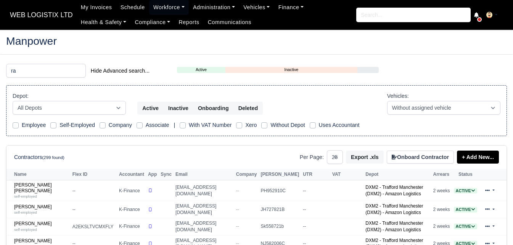
select select "25"
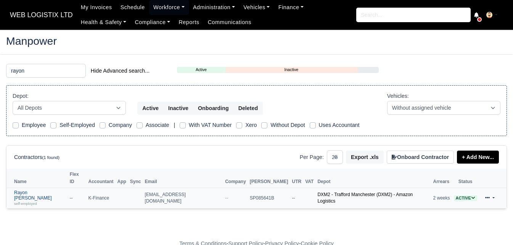
type input "rayon"
click at [44, 190] on link "Rayon Rene Rowe self-employed" at bounding box center [40, 198] width 52 height 16
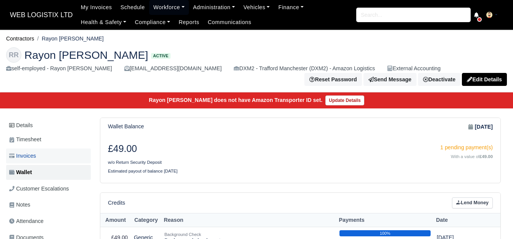
click at [50, 156] on link "Invoices" at bounding box center [48, 155] width 85 height 15
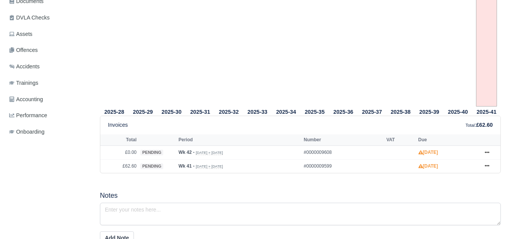
scroll to position [255, 0]
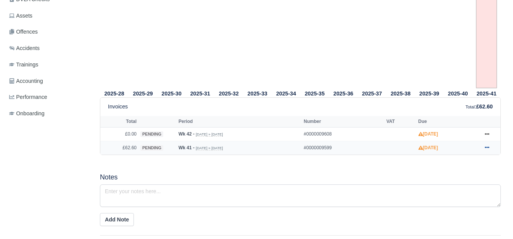
click at [487, 152] on link at bounding box center [487, 148] width 11 height 10
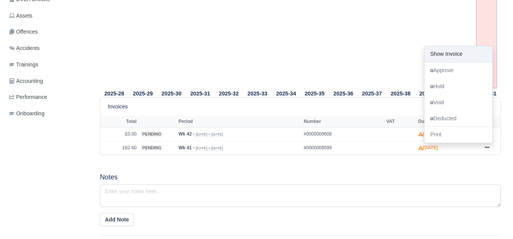
scroll to position [0, 0]
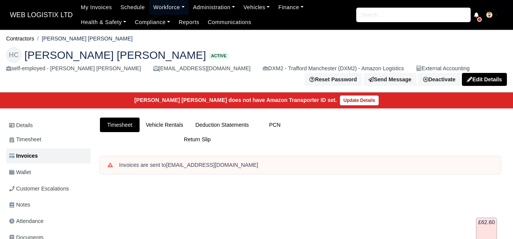
click at [160, 13] on link "Workforce" at bounding box center [169, 7] width 40 height 15
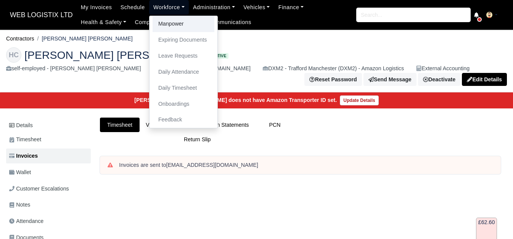
click at [160, 23] on link "Manpower" at bounding box center [184, 24] width 62 height 16
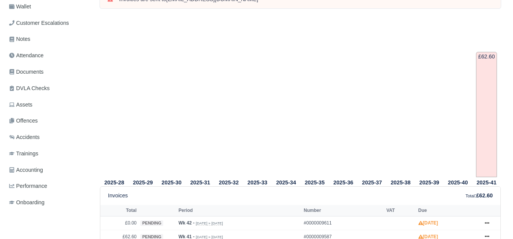
scroll to position [255, 0]
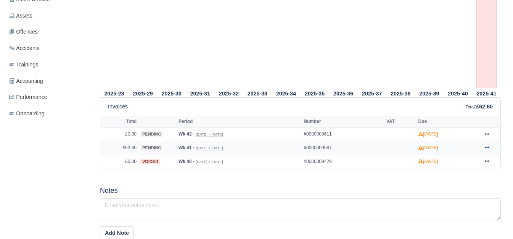
click at [484, 148] on link at bounding box center [487, 148] width 11 height 10
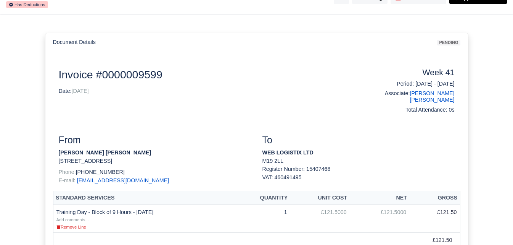
scroll to position [127, 0]
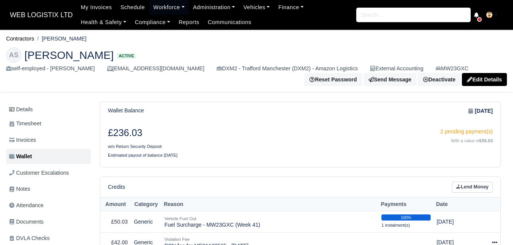
click at [149, 4] on link "Workforce" at bounding box center [169, 7] width 40 height 15
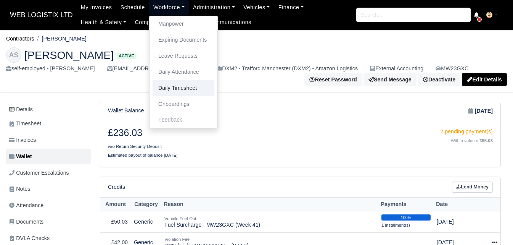
click at [162, 91] on link "Daily Timesheet" at bounding box center [184, 88] width 62 height 16
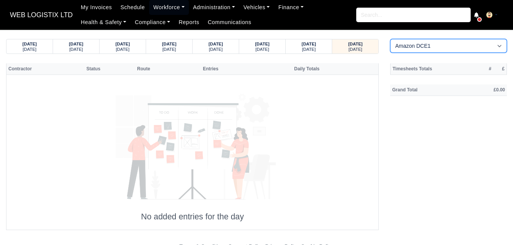
click at [409, 47] on select "Amazon DCE1 DWN2 - [GEOGRAPHIC_DATA] (DWN2) - Amazon Logistics (L34 7XL) DXM2 -…" at bounding box center [448, 46] width 117 height 14
select select "1"
click at [390, 39] on select "Amazon DCE1 DWN2 - [GEOGRAPHIC_DATA] (DWN2) - Amazon Logistics (L34 7XL) DXM2 -…" at bounding box center [448, 46] width 117 height 14
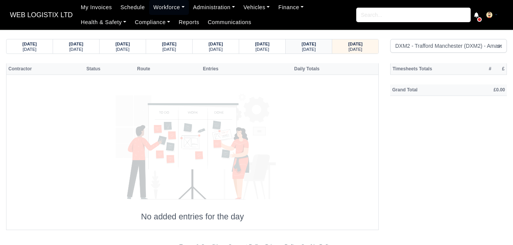
click at [310, 52] on div "[DATE] [DATE]" at bounding box center [309, 46] width 35 height 14
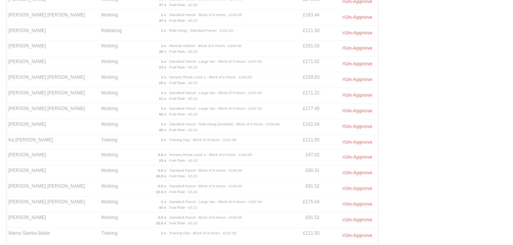
scroll to position [246, 0]
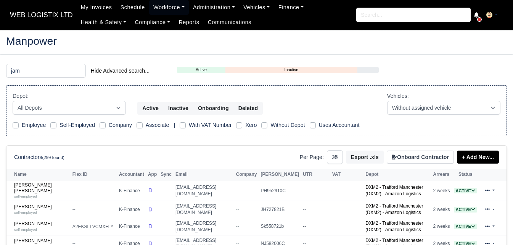
select select "25"
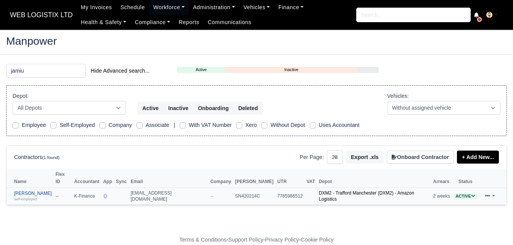
type input "jamiu"
click at [42, 190] on link "Jamiu Adeniyi self-employed" at bounding box center [33, 195] width 38 height 11
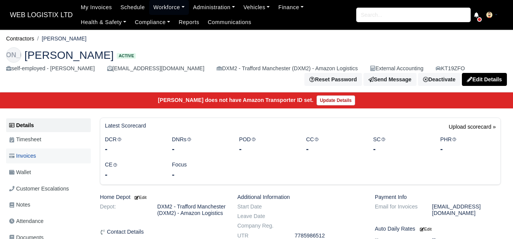
click at [24, 156] on span "Invoices" at bounding box center [22, 156] width 27 height 9
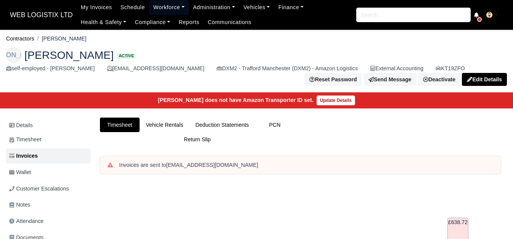
click at [165, 4] on link "Workforce" at bounding box center [169, 7] width 40 height 15
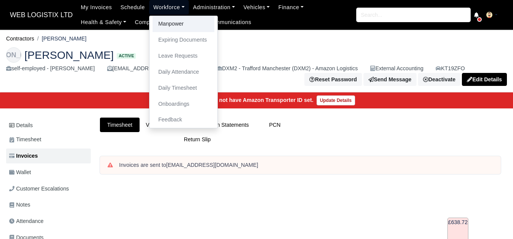
click at [167, 23] on link "Manpower" at bounding box center [184, 24] width 62 height 16
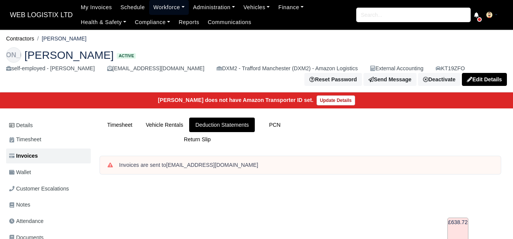
click at [159, 9] on link "Workforce" at bounding box center [169, 7] width 40 height 15
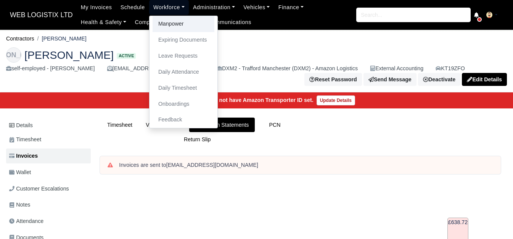
click at [159, 26] on link "Manpower" at bounding box center [184, 24] width 62 height 16
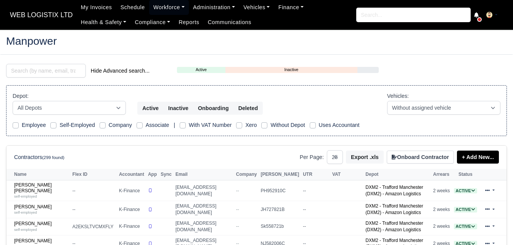
select select "25"
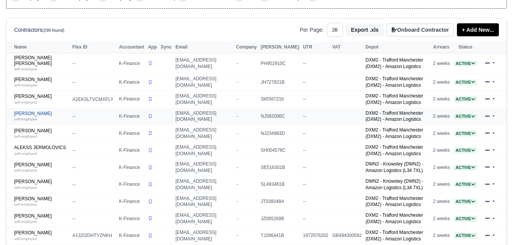
click at [23, 116] on link "[PERSON_NAME] self-employed" at bounding box center [41, 116] width 55 height 11
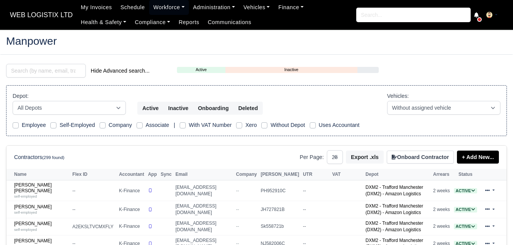
select select "25"
click at [44, 73] on input "search" at bounding box center [46, 71] width 80 height 14
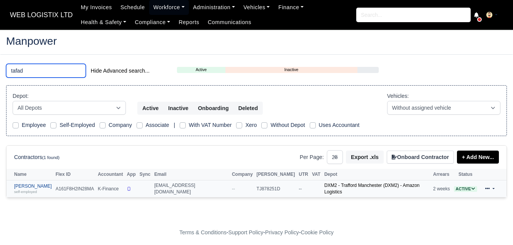
type input "tafad"
click at [23, 186] on link "Tafadzwa Jakosi self-employed" at bounding box center [33, 188] width 38 height 11
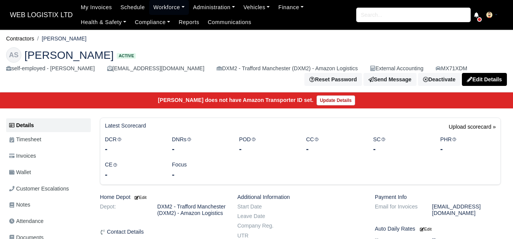
click at [40, 176] on link "Wallet" at bounding box center [48, 172] width 85 height 15
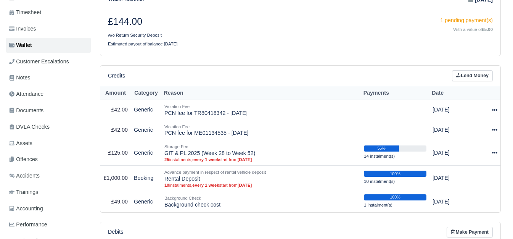
scroll to position [127, 0]
click at [492, 131] on div at bounding box center [489, 130] width 15 height 9
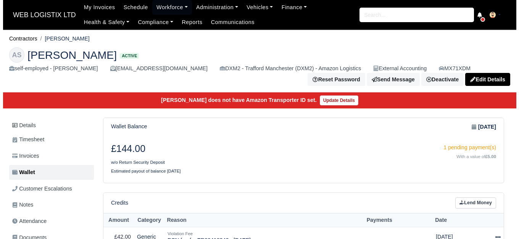
scroll to position [191, 0]
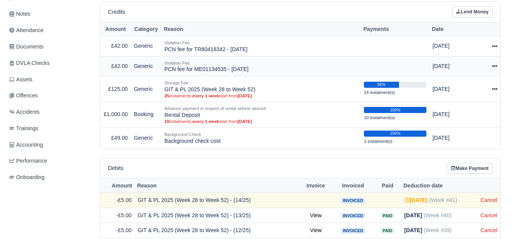
click at [491, 69] on div at bounding box center [489, 66] width 15 height 9
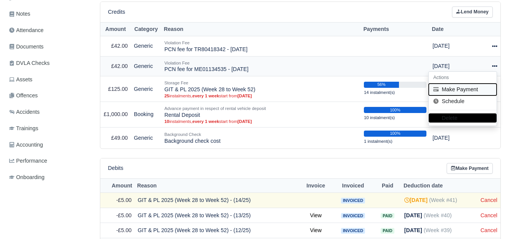
click at [465, 87] on button "Make Payment" at bounding box center [463, 90] width 68 height 12
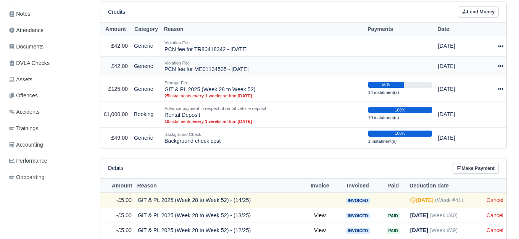
select select "7199"
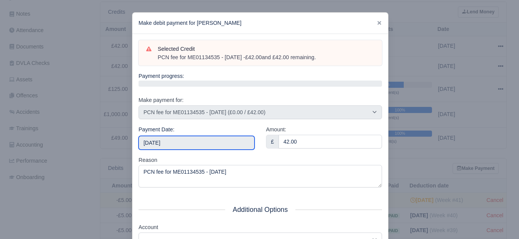
click at [196, 148] on input "2025-10-11" at bounding box center [197, 143] width 116 height 14
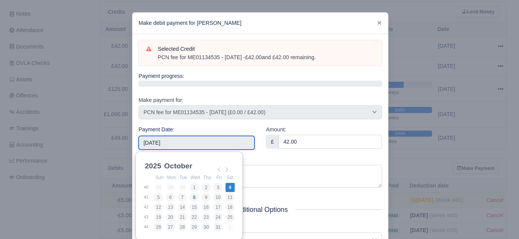
click at [195, 140] on input "2025-10-04" at bounding box center [197, 143] width 116 height 14
type input "2025-09-27"
click at [214, 139] on input "2025-09-27" at bounding box center [197, 143] width 116 height 14
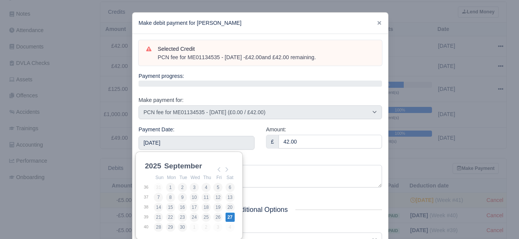
click at [269, 160] on div "Reason PCN fee for ME01134535 - 25/09/2025" at bounding box center [261, 172] width 244 height 32
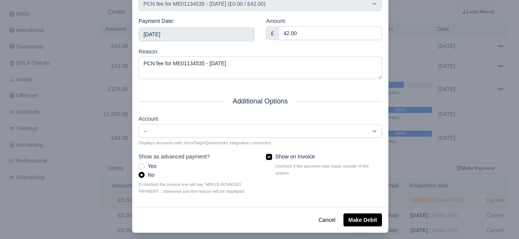
scroll to position [115, 0]
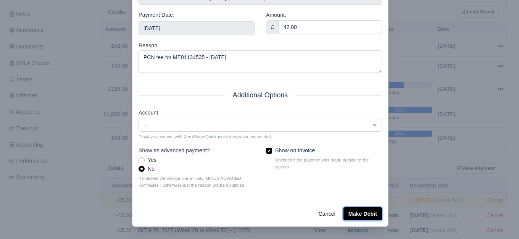
click at [372, 213] on button "Make Debit" at bounding box center [363, 213] width 39 height 13
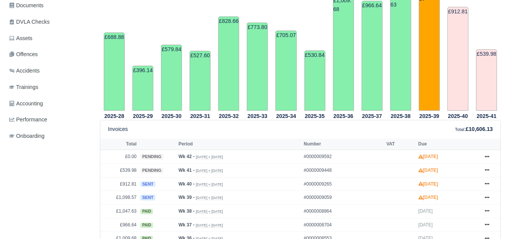
scroll to position [255, 0]
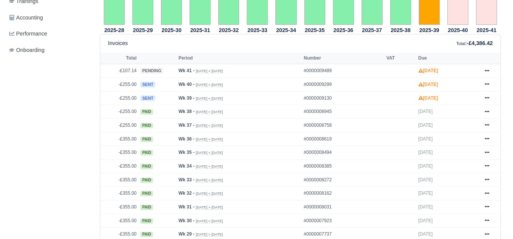
scroll to position [318, 0]
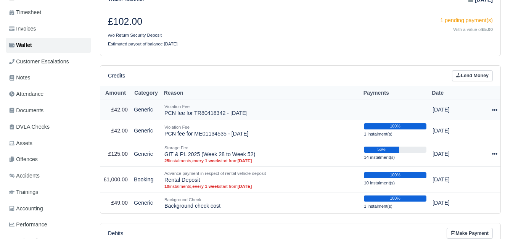
scroll to position [127, 0]
click at [496, 112] on icon at bounding box center [494, 109] width 5 height 5
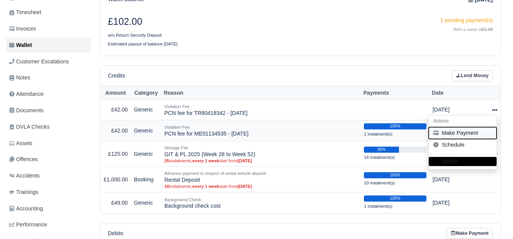
click at [452, 133] on button "Make Payment" at bounding box center [463, 133] width 68 height 12
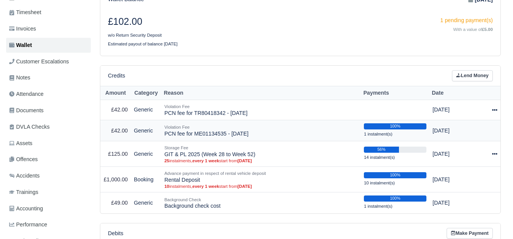
select select "7457"
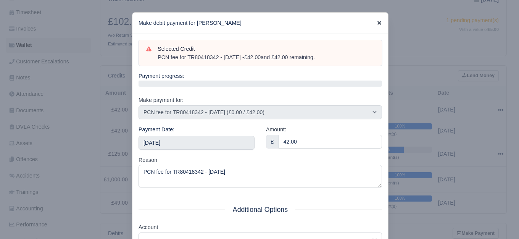
click at [377, 24] on icon at bounding box center [379, 22] width 5 height 5
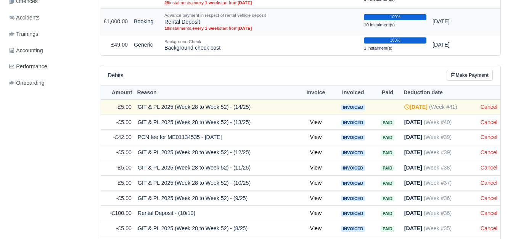
scroll to position [318, 0]
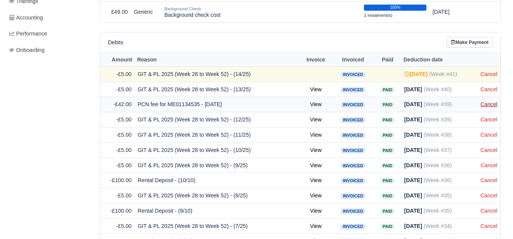
click at [487, 105] on link "Cancel" at bounding box center [489, 104] width 17 height 6
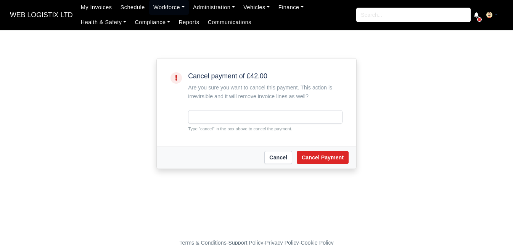
drag, startPoint x: 0, startPoint y: 0, endPoint x: 208, endPoint y: 129, distance: 244.3
click at [208, 129] on small "Type "cancel" in the box above to cancel the payment." at bounding box center [265, 128] width 155 height 7
click at [204, 127] on small "Type "cancel" in the box above to cancel the payment." at bounding box center [265, 128] width 155 height 7
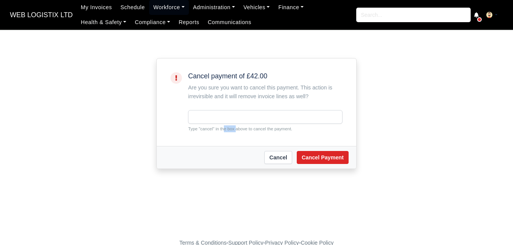
copy small "cancel"
click at [216, 115] on input "text" at bounding box center [265, 117] width 155 height 14
paste input "cancel"
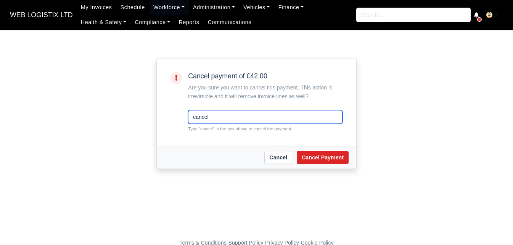
type input "cancel"
click at [405, 91] on div "Cancel payment of £42.00 Are you sure you want to cancel this payment. This act…" at bounding box center [257, 113] width 424 height 111
click at [284, 165] on div "Cancel Cancel Payment" at bounding box center [257, 157] width 200 height 23
click at [281, 160] on link "Cancel" at bounding box center [279, 157] width 28 height 13
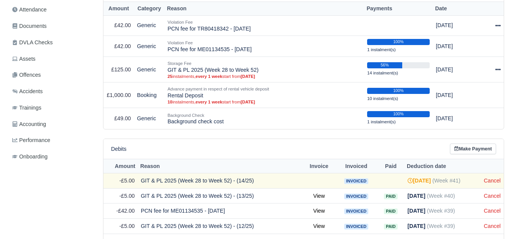
scroll to position [127, 0]
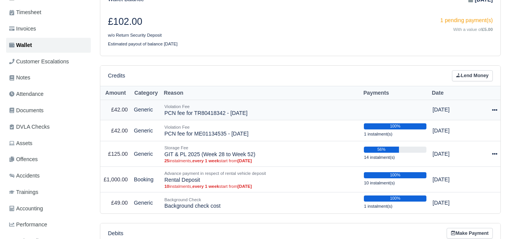
click at [492, 110] on icon at bounding box center [494, 109] width 5 height 5
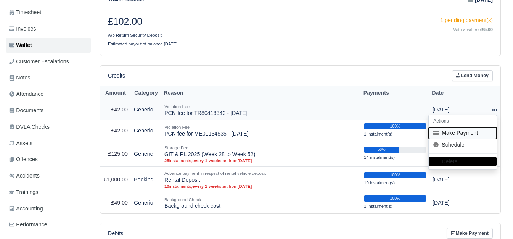
click at [462, 131] on button "Make Payment" at bounding box center [463, 133] width 68 height 12
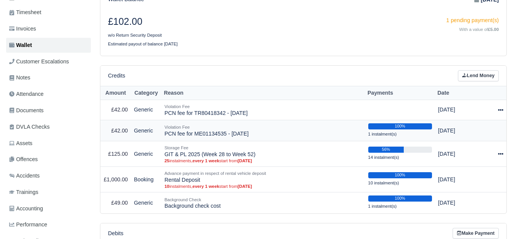
select select "7457"
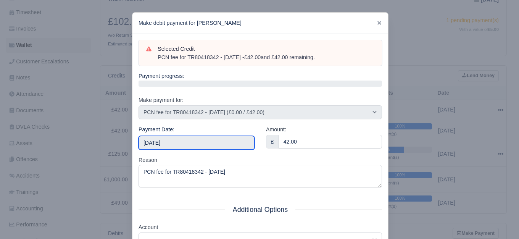
click at [202, 145] on input "2025-10-11" at bounding box center [197, 143] width 116 height 14
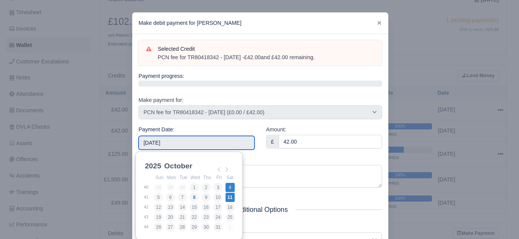
type input "2025-10-04"
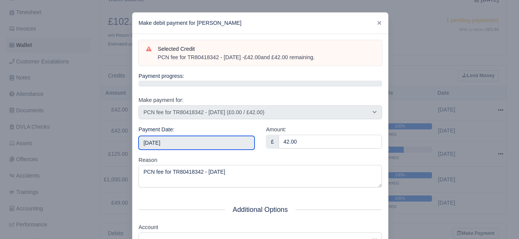
click at [176, 148] on input "2025-10-04" at bounding box center [197, 143] width 116 height 14
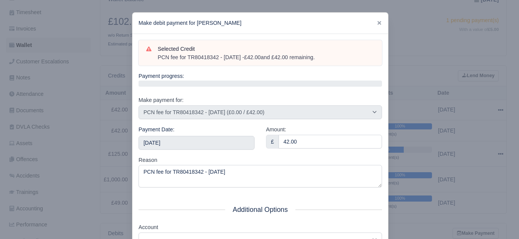
scroll to position [115, 0]
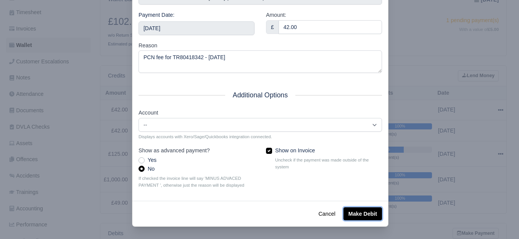
click at [346, 216] on button "Make Debit" at bounding box center [363, 213] width 39 height 13
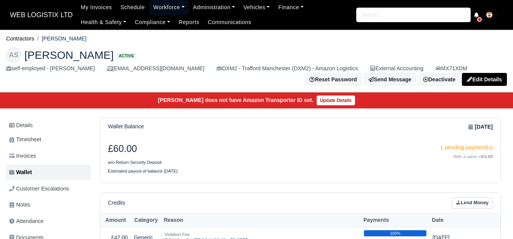
click at [163, 7] on link "Workforce" at bounding box center [169, 7] width 40 height 15
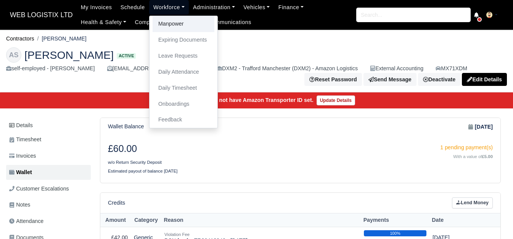
click at [170, 23] on link "Manpower" at bounding box center [184, 24] width 62 height 16
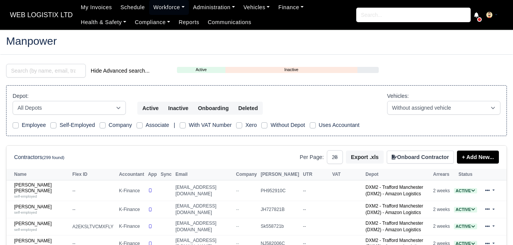
select select "25"
click at [47, 69] on input "search" at bounding box center [46, 71] width 80 height 14
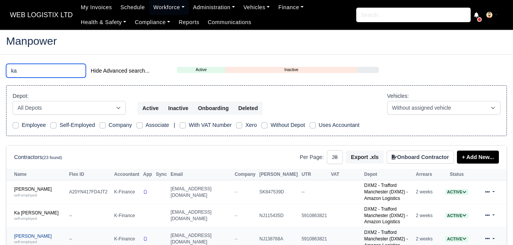
type input "ka"
click at [36, 233] on link "Ka Chung Cheuk self-employed" at bounding box center [39, 238] width 51 height 11
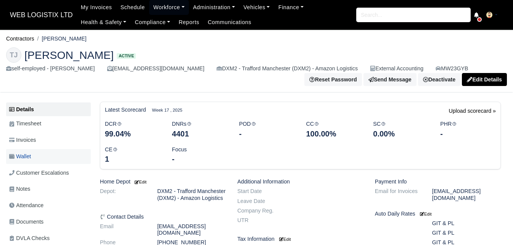
click at [31, 155] on span "Wallet" at bounding box center [20, 156] width 22 height 9
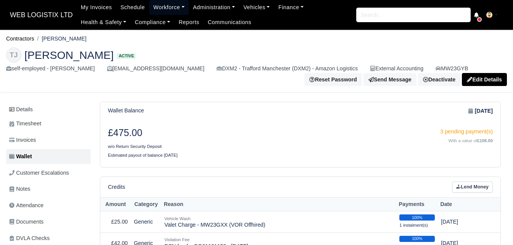
drag, startPoint x: 166, startPoint y: 10, endPoint x: 166, endPoint y: 21, distance: 11.1
click at [166, 10] on link "Workforce" at bounding box center [169, 7] width 40 height 15
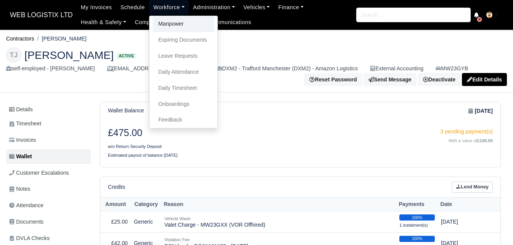
click at [166, 24] on link "Manpower" at bounding box center [184, 24] width 62 height 16
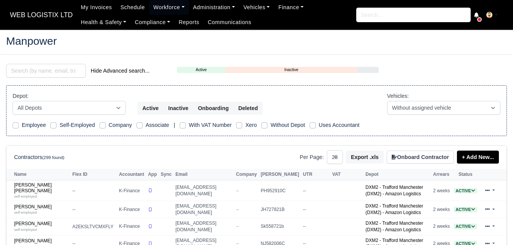
select select "25"
click at [25, 69] on input "search" at bounding box center [46, 71] width 80 height 14
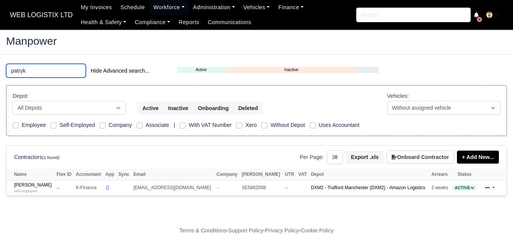
type input "patryk"
click at [24, 198] on div "patryk Hide Advanced search... Active Inactive Onboarding Depot: All Depots Ama…" at bounding box center [256, 134] width 513 height 141
click at [27, 185] on link "Patryk Wikiera self-employed" at bounding box center [33, 187] width 39 height 11
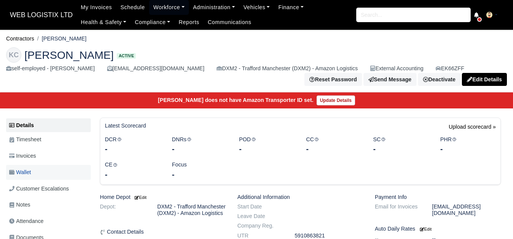
click at [39, 175] on link "Wallet" at bounding box center [48, 172] width 85 height 15
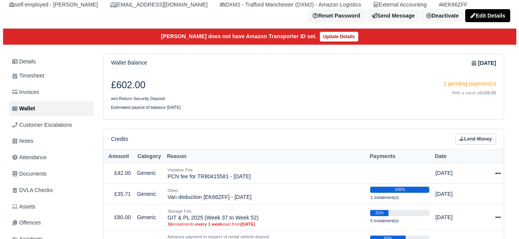
scroll to position [127, 0]
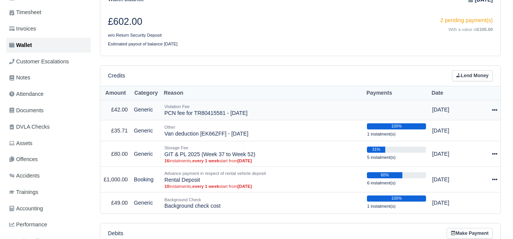
click at [492, 114] on div at bounding box center [490, 109] width 16 height 9
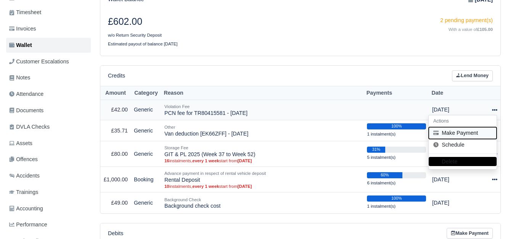
click at [437, 134] on icon at bounding box center [436, 132] width 5 height 5
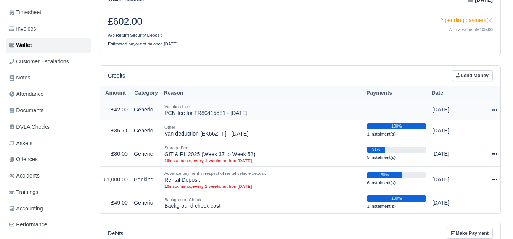
select select "7455"
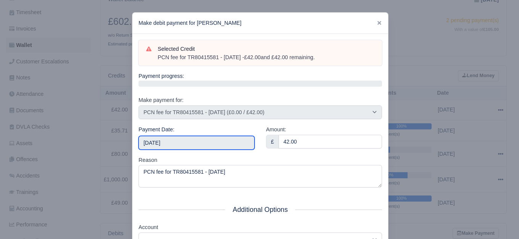
click at [219, 141] on input "2025-10-11" at bounding box center [197, 143] width 116 height 14
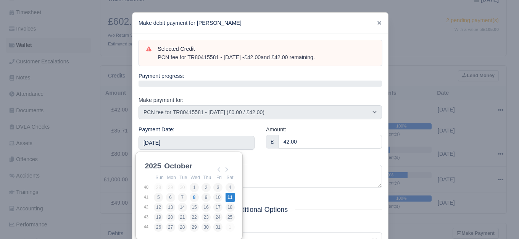
click at [298, 159] on div "Reason PCN fee for TR80415581 - 24/09/2025" at bounding box center [261, 172] width 244 height 32
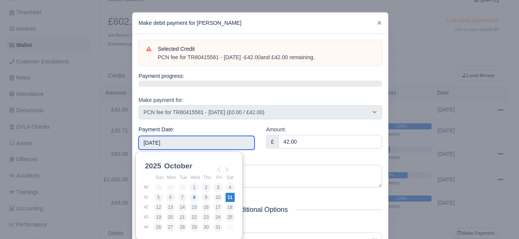
click at [216, 144] on input "[DATE]" at bounding box center [197, 143] width 116 height 14
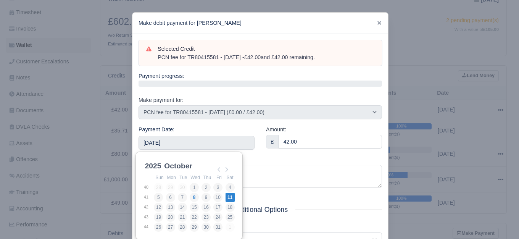
click at [316, 158] on div "Reason PCN fee for TR80415581 - 24/09/2025" at bounding box center [261, 172] width 244 height 32
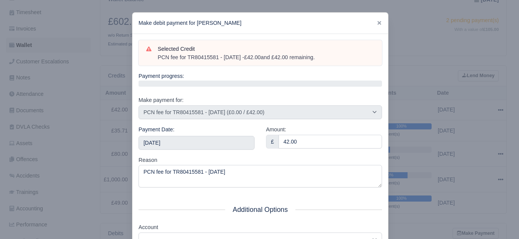
scroll to position [115, 0]
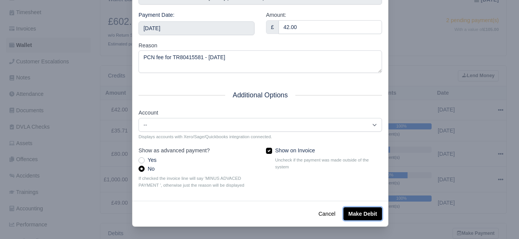
click at [372, 215] on button "Make Debit" at bounding box center [363, 213] width 39 height 13
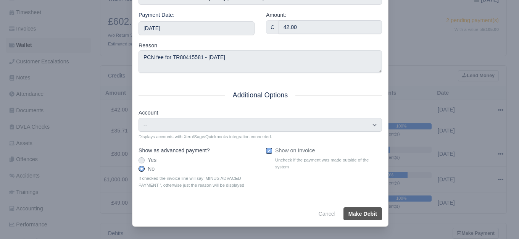
type input "2025-10-11T23:59:59+01:00"
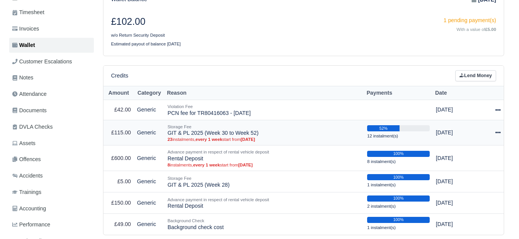
scroll to position [127, 0]
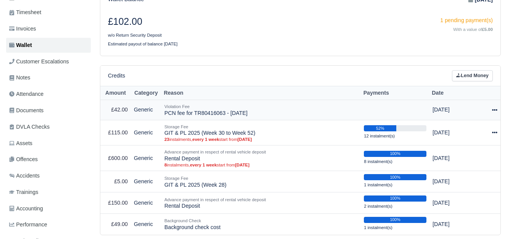
drag, startPoint x: 493, startPoint y: 112, endPoint x: 485, endPoint y: 117, distance: 9.1
click at [493, 112] on icon at bounding box center [494, 109] width 5 height 5
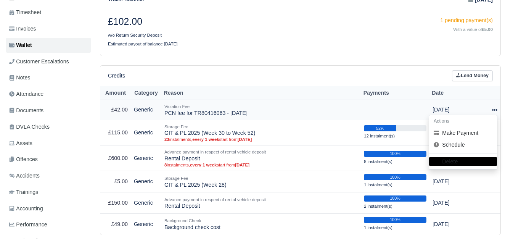
click at [465, 127] on h6 "Actions" at bounding box center [463, 121] width 68 height 12
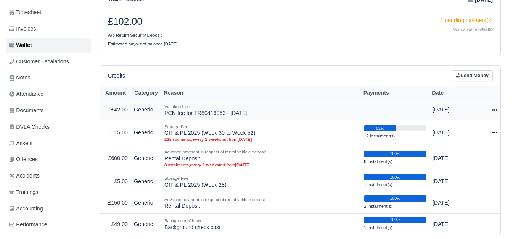
click at [494, 111] on icon at bounding box center [494, 110] width 5 height 2
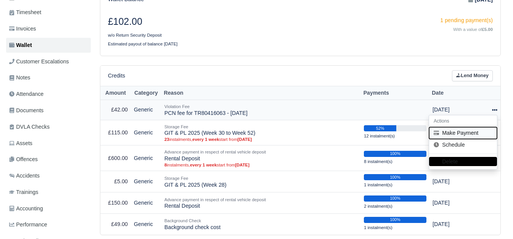
click at [460, 133] on button "Make Payment" at bounding box center [463, 133] width 68 height 12
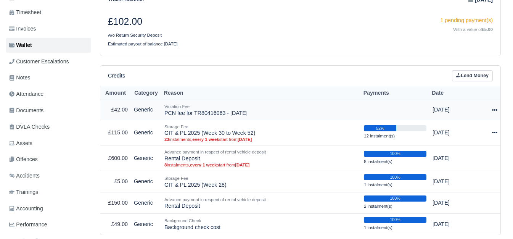
select select "7456"
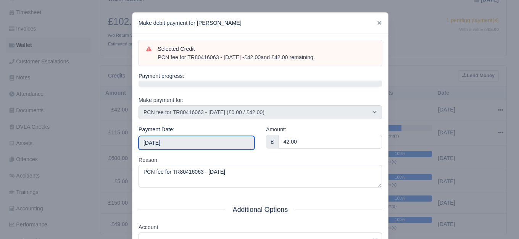
click at [198, 142] on input "2025-10-11" at bounding box center [197, 143] width 116 height 14
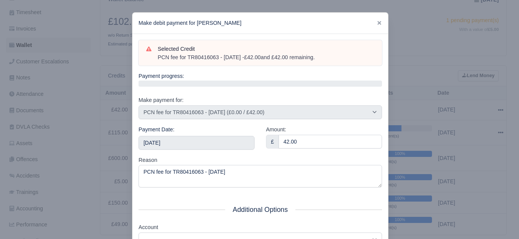
click at [279, 161] on div "Reason PCN fee for TR80416063 - 25/09/2025" at bounding box center [261, 172] width 244 height 32
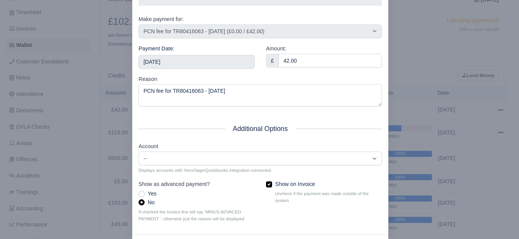
scroll to position [115, 0]
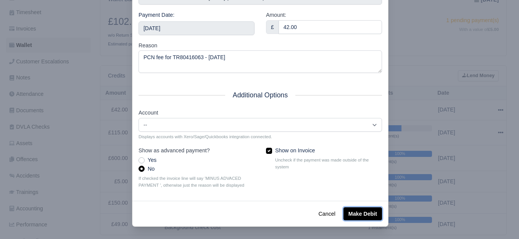
click at [345, 215] on button "Make Debit" at bounding box center [363, 213] width 39 height 13
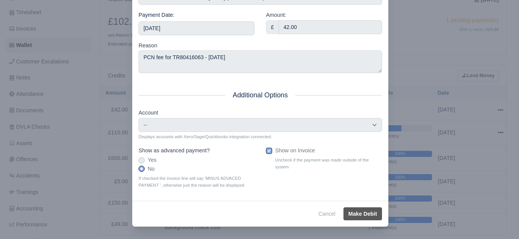
type input "2025-10-11T23:59:59+01:00"
